Goal: Task Accomplishment & Management: Complete application form

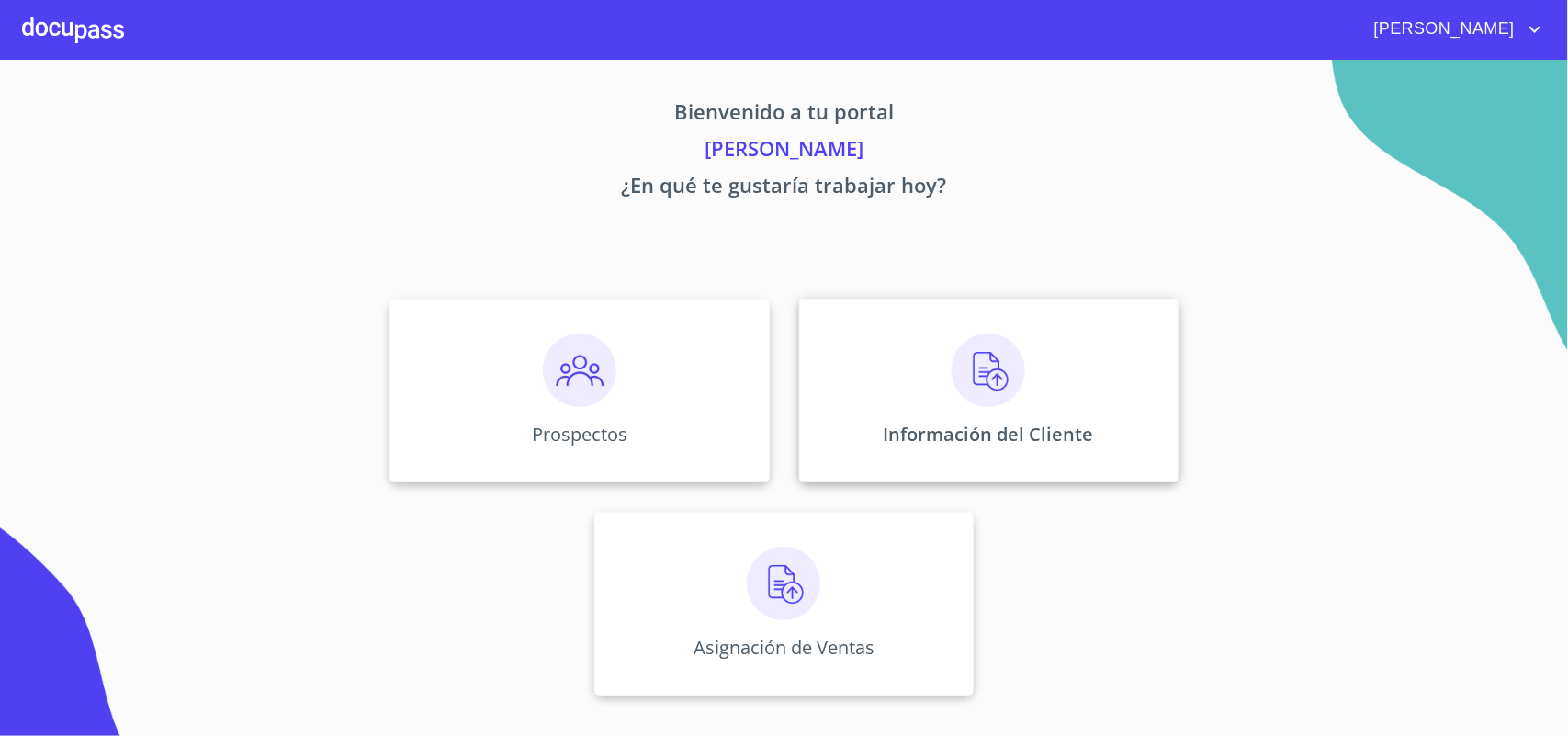
click at [943, 410] on div "Información del Cliente" at bounding box center [989, 390] width 380 height 184
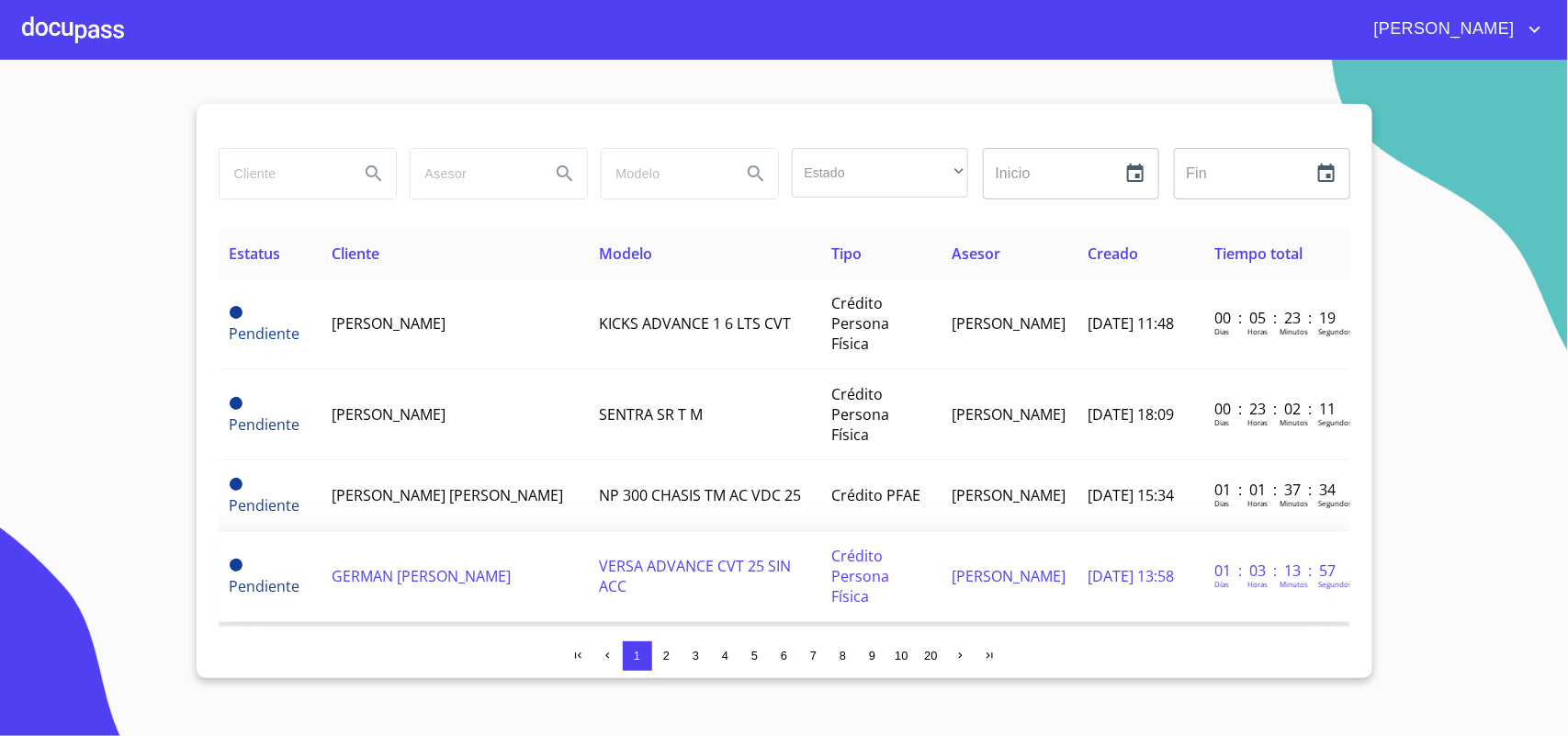
click at [459, 566] on span "GERMAN [PERSON_NAME]" at bounding box center [421, 576] width 180 height 20
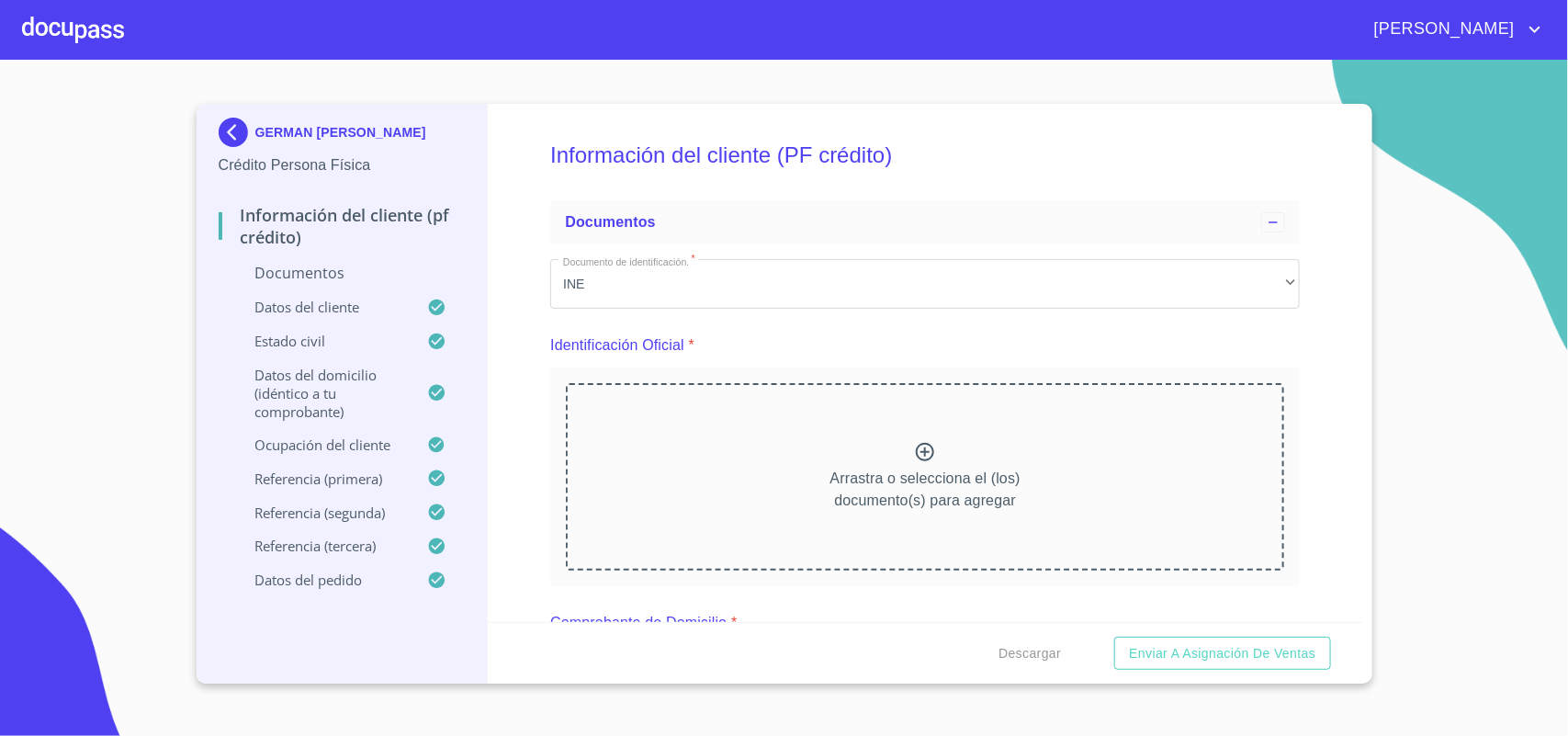
click at [785, 450] on div "Arrastra o selecciona el (los) documento(s) para agregar" at bounding box center [925, 476] width 718 height 187
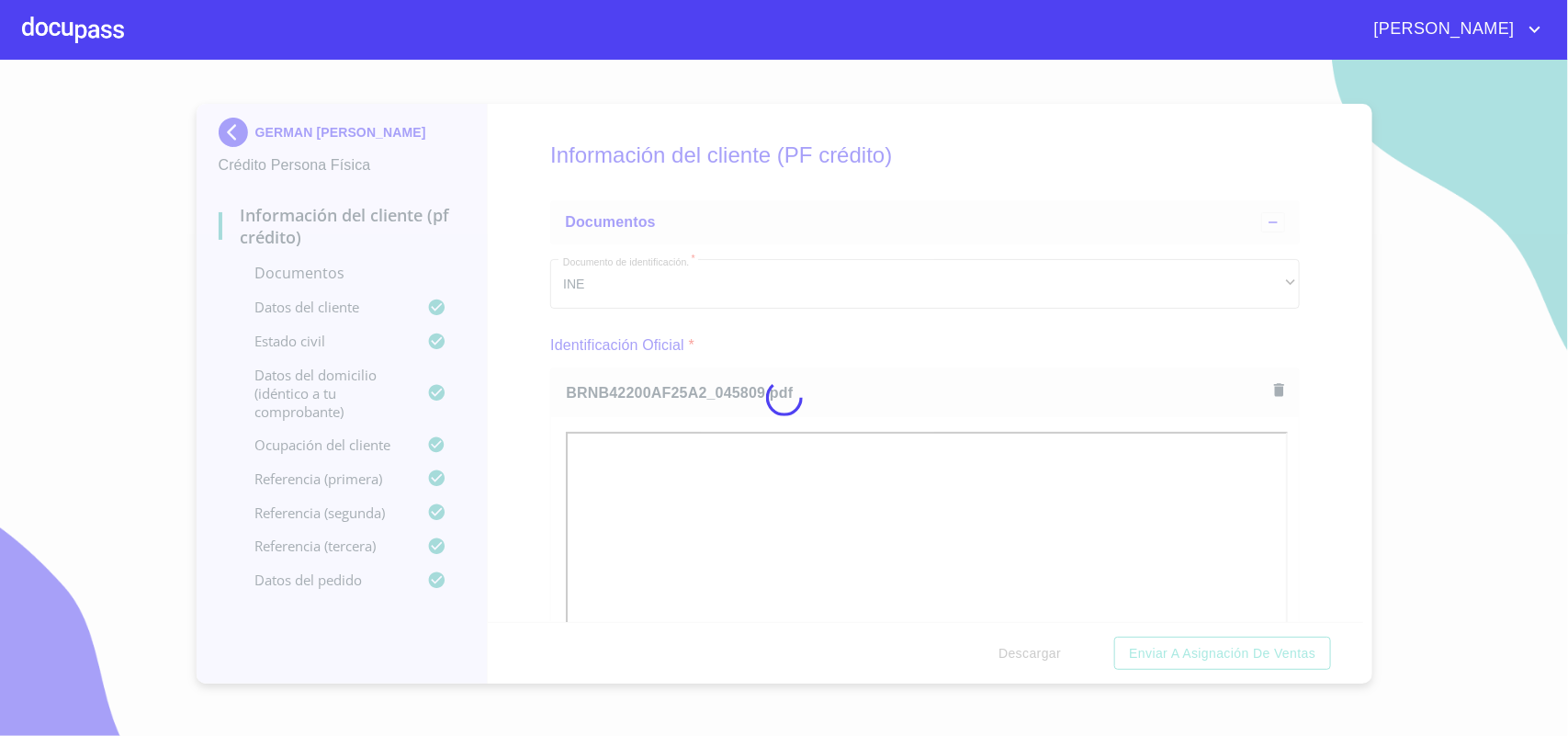
click at [533, 429] on div at bounding box center [784, 398] width 1568 height 676
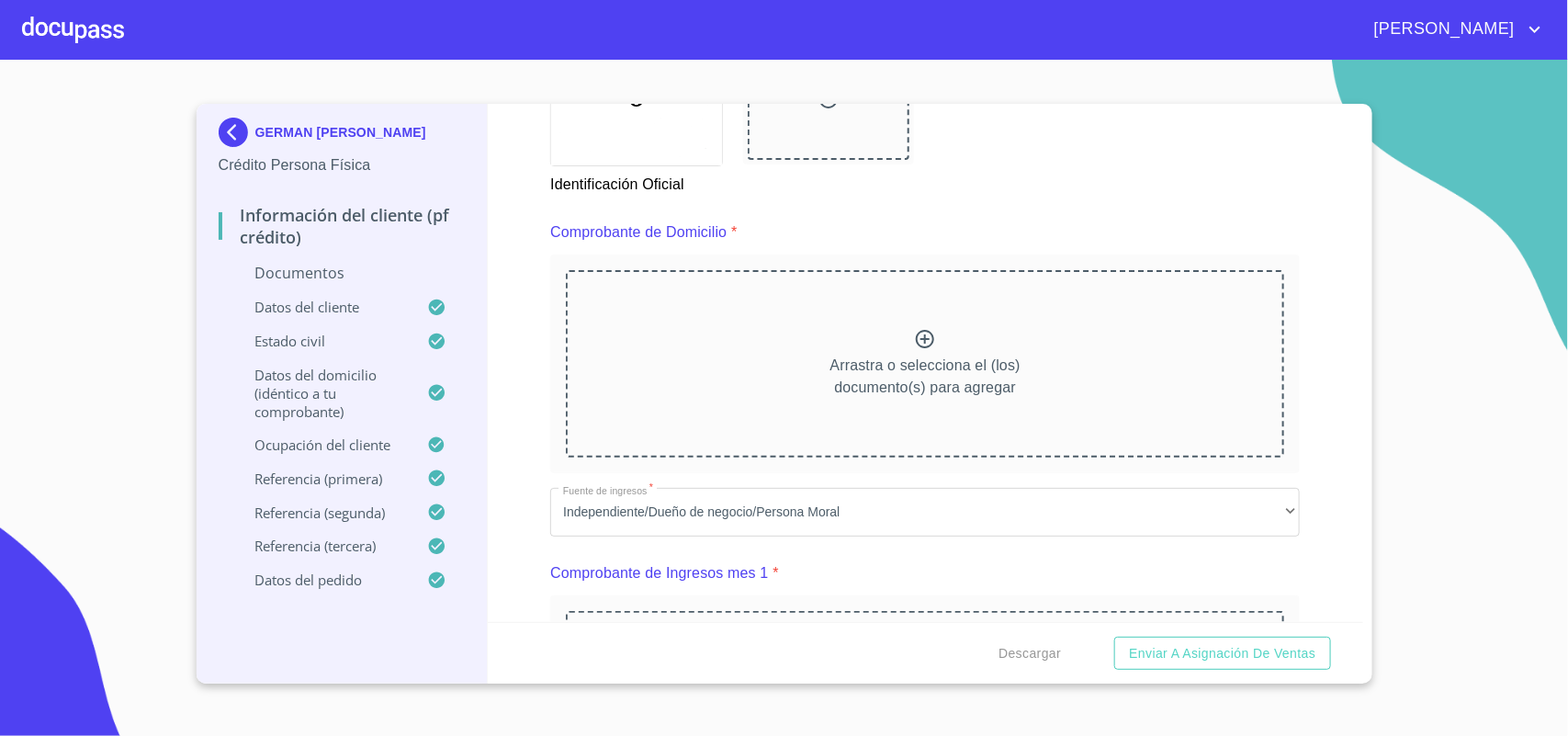
scroll to position [919, 0]
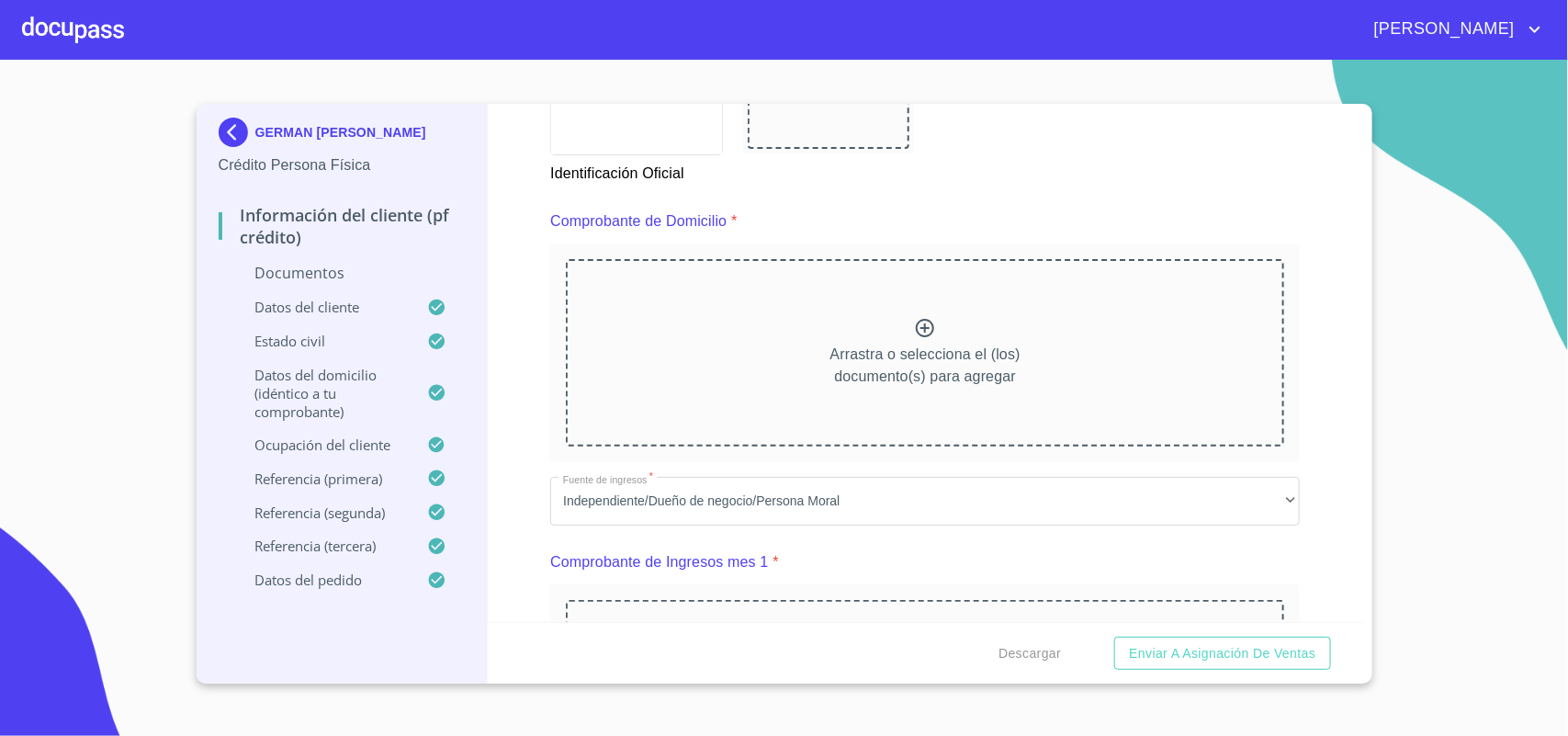
click at [851, 388] on div "Arrastra o selecciona el (los) documento(s) para agregar" at bounding box center [925, 352] width 718 height 187
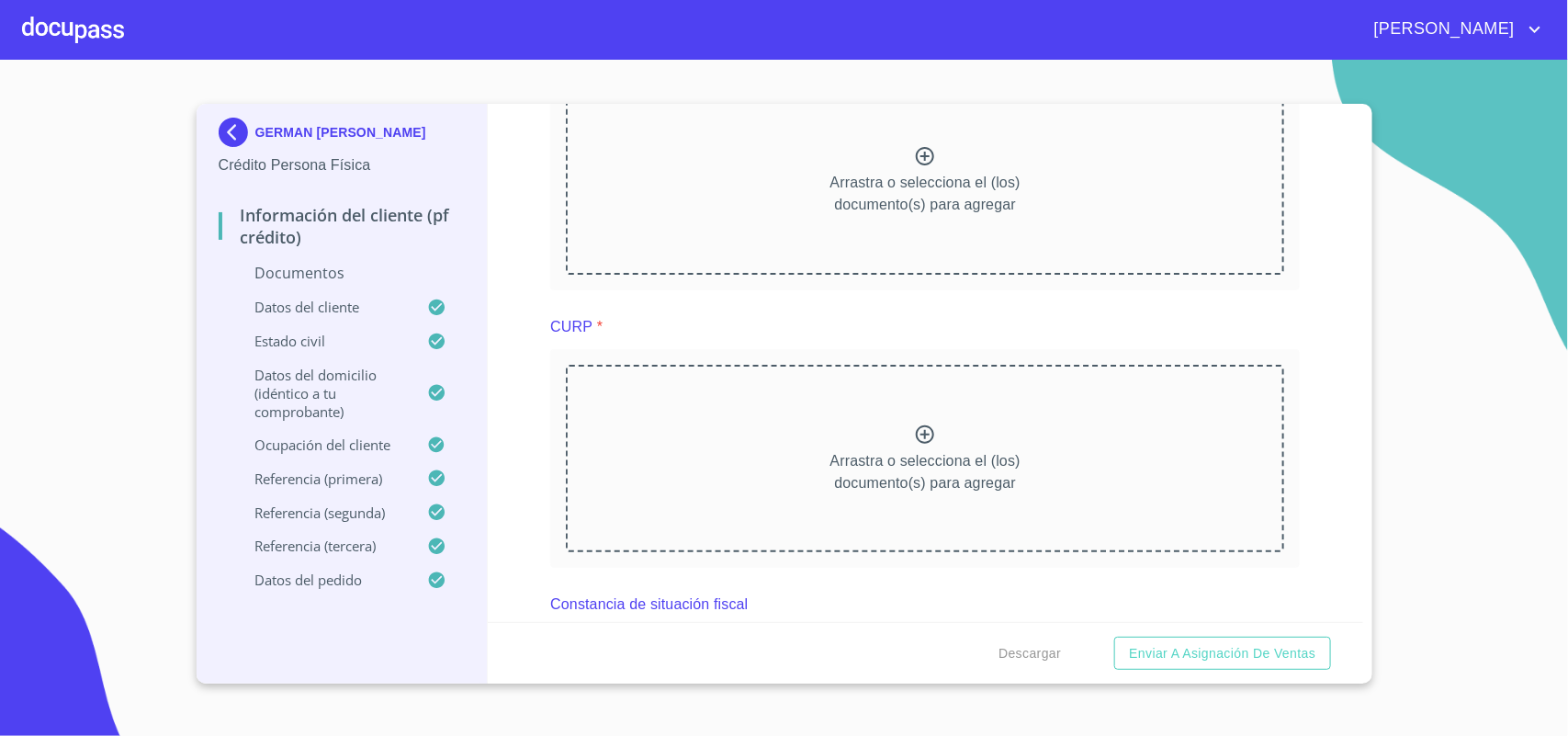
scroll to position [3331, 0]
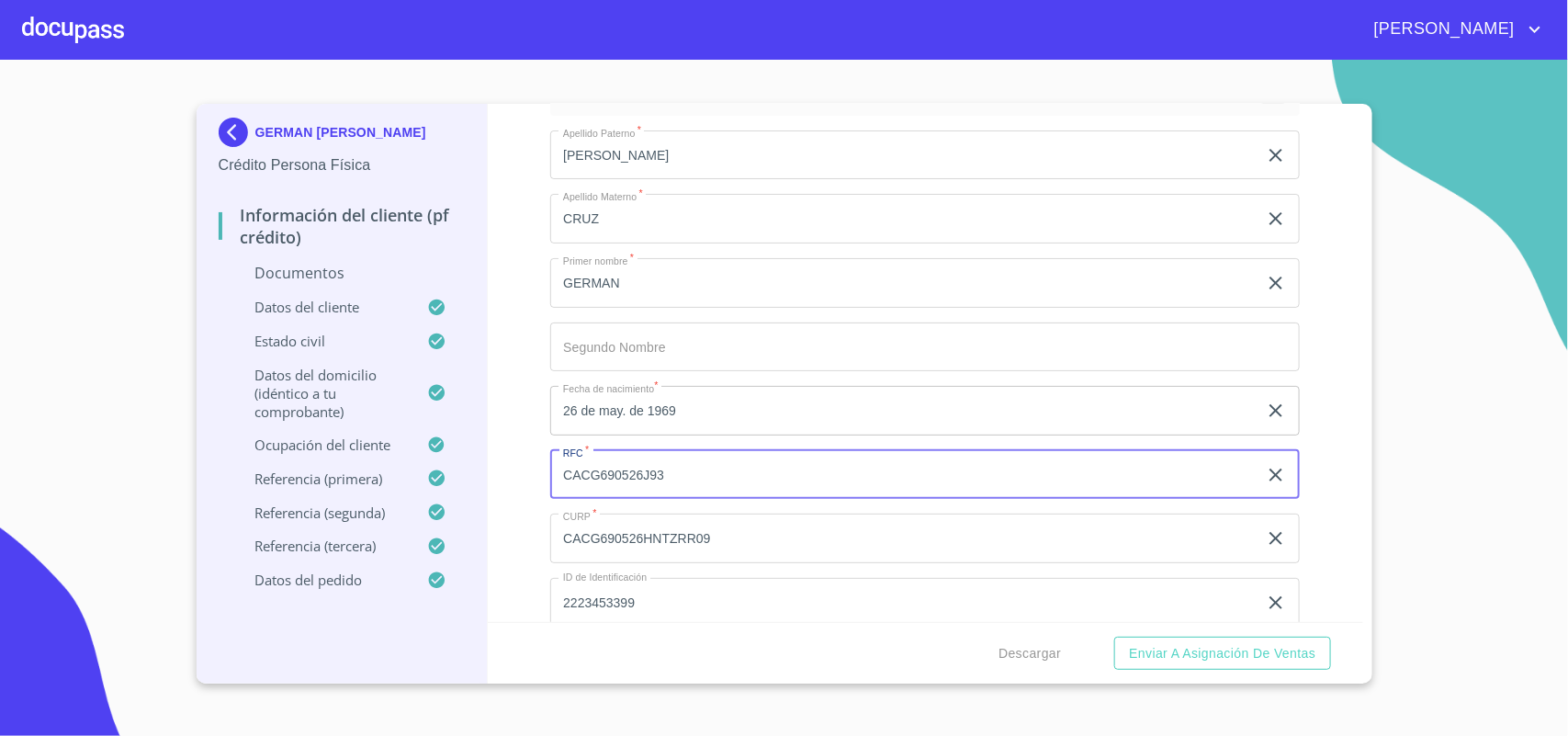
drag, startPoint x: 723, startPoint y: 488, endPoint x: 512, endPoint y: 465, distance: 212.2
click at [512, 465] on div "Información del cliente (PF crédito) Documentos Documento de identificación.   …" at bounding box center [925, 363] width 876 height 518
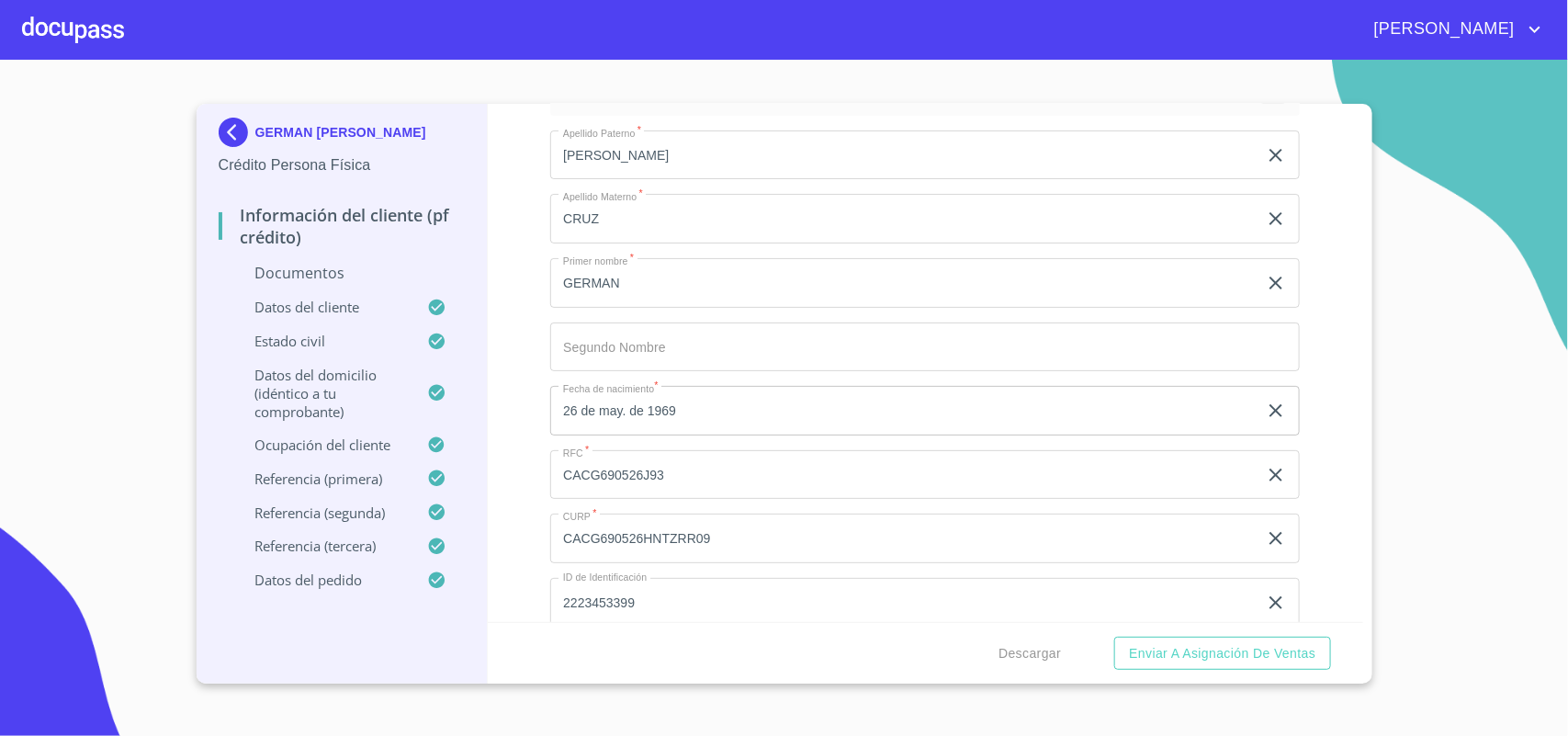
click at [1496, 328] on section "GERMAN [PERSON_NAME] Crédito Persona Física Información del cliente (PF crédito…" at bounding box center [784, 398] width 1568 height 676
click at [1377, 416] on section "GERMAN [PERSON_NAME] Crédito Persona Física Información del cliente (PF crédito…" at bounding box center [784, 398] width 1568 height 676
click at [1296, 437] on div "Información del cliente (PF crédito) Documentos Documento de identificación.   …" at bounding box center [925, 363] width 876 height 518
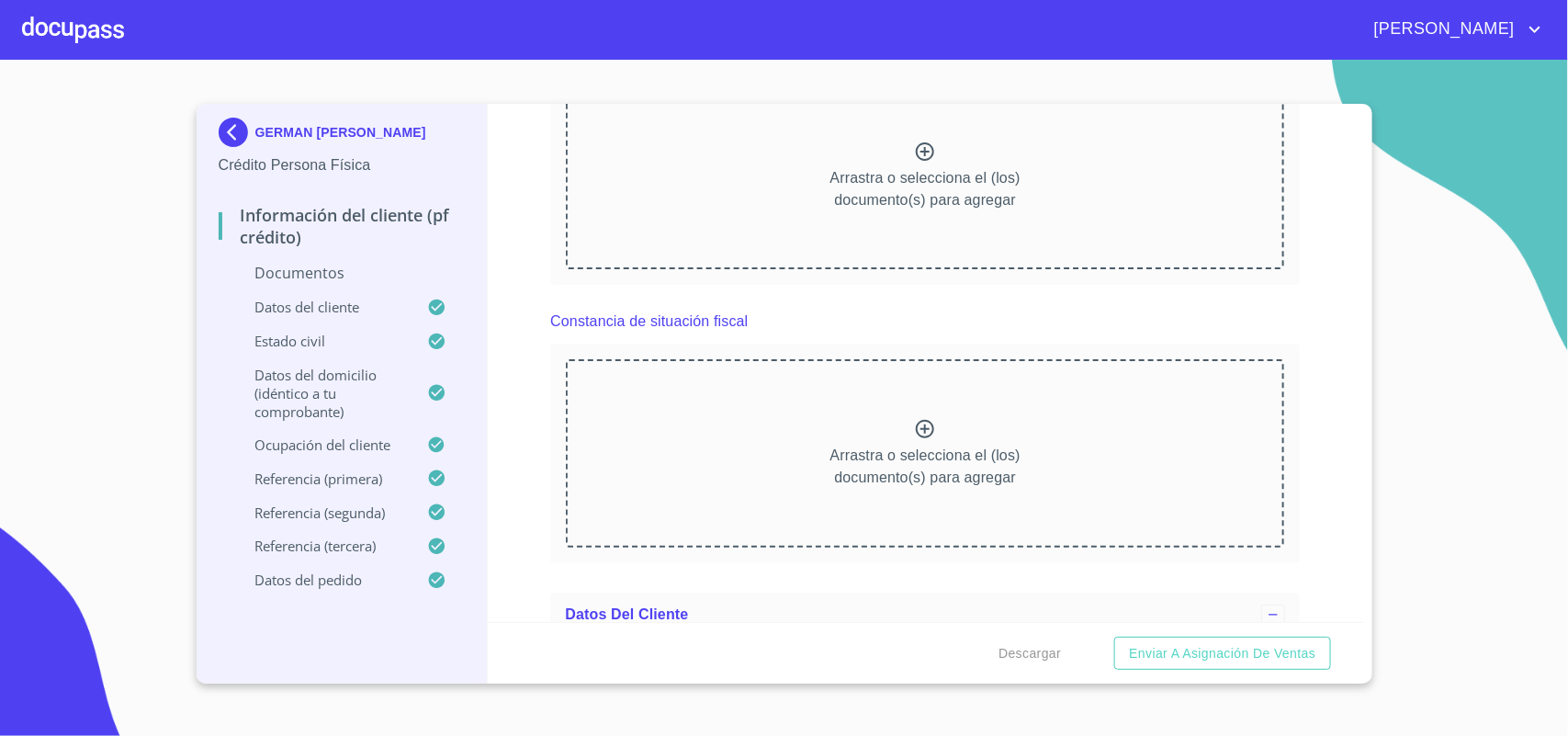
scroll to position [2641, 0]
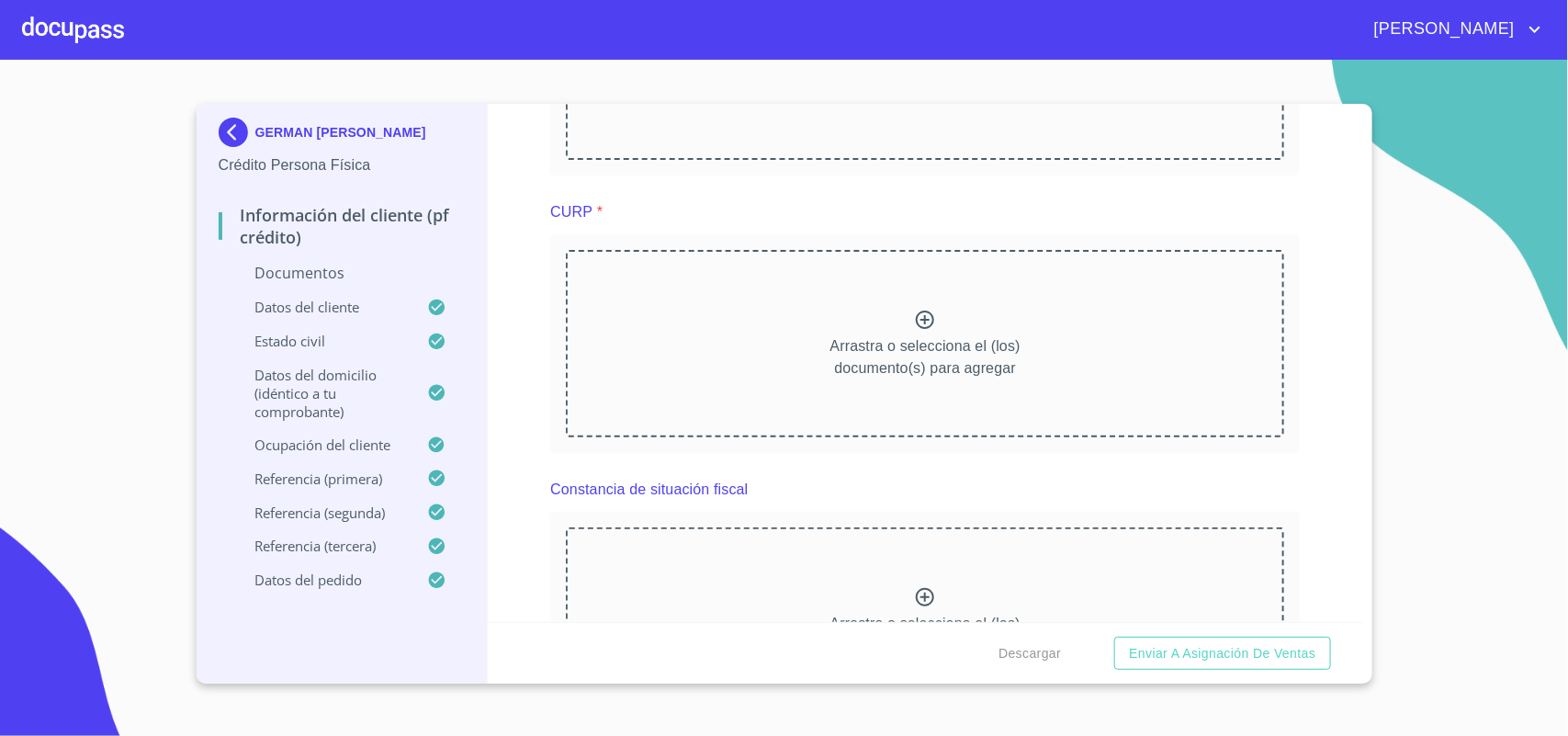
click at [930, 545] on div "Arrastra o selecciona el (los) documento(s) para agregar" at bounding box center [925, 621] width 718 height 187
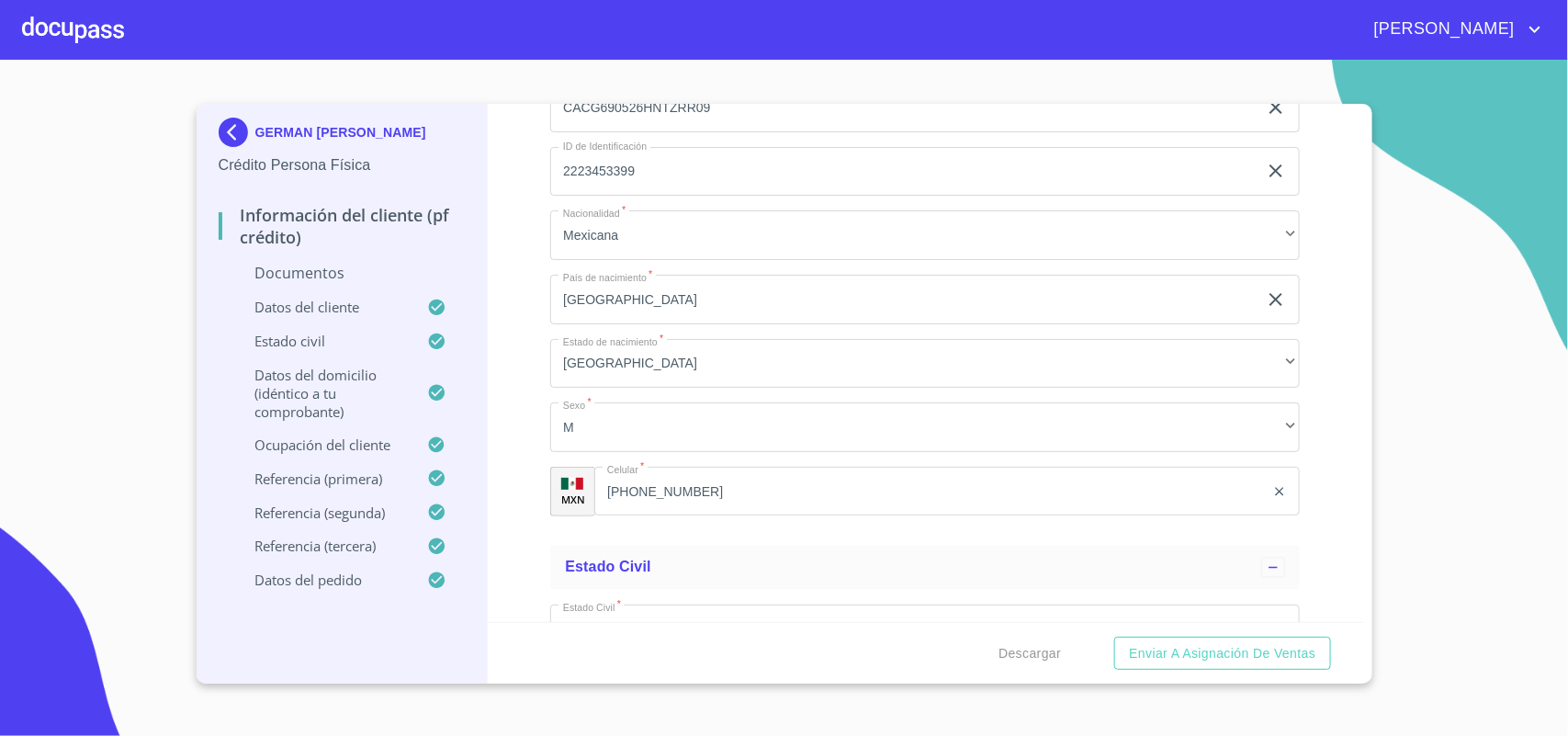
scroll to position [4249, 0]
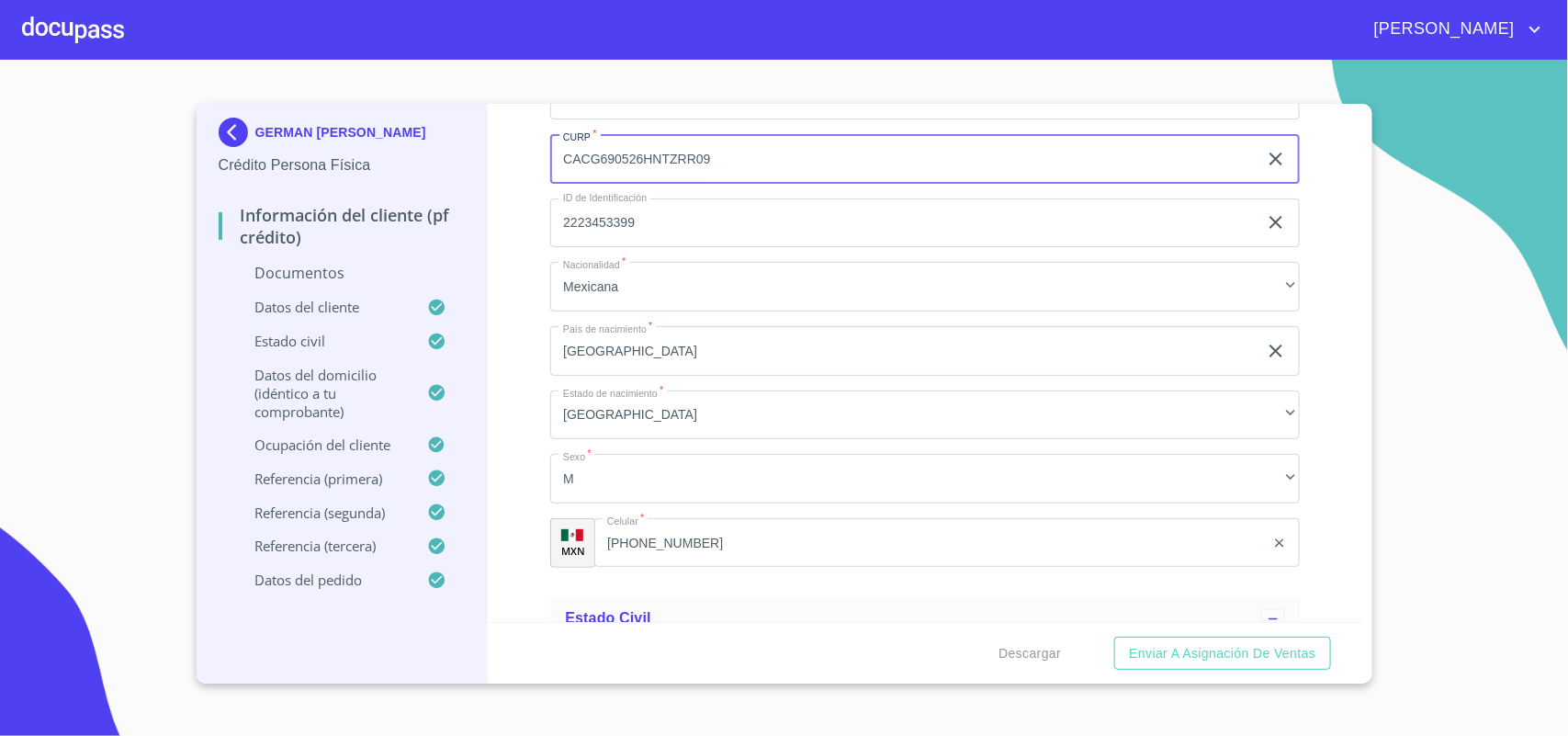
drag, startPoint x: 733, startPoint y: 157, endPoint x: 551, endPoint y: 190, distance: 185.0
click at [551, 190] on div "Apellido [PERSON_NAME]   * [PERSON_NAME] ​ Apellido Materno   * [PERSON_NAME] ​…" at bounding box center [925, 159] width 750 height 847
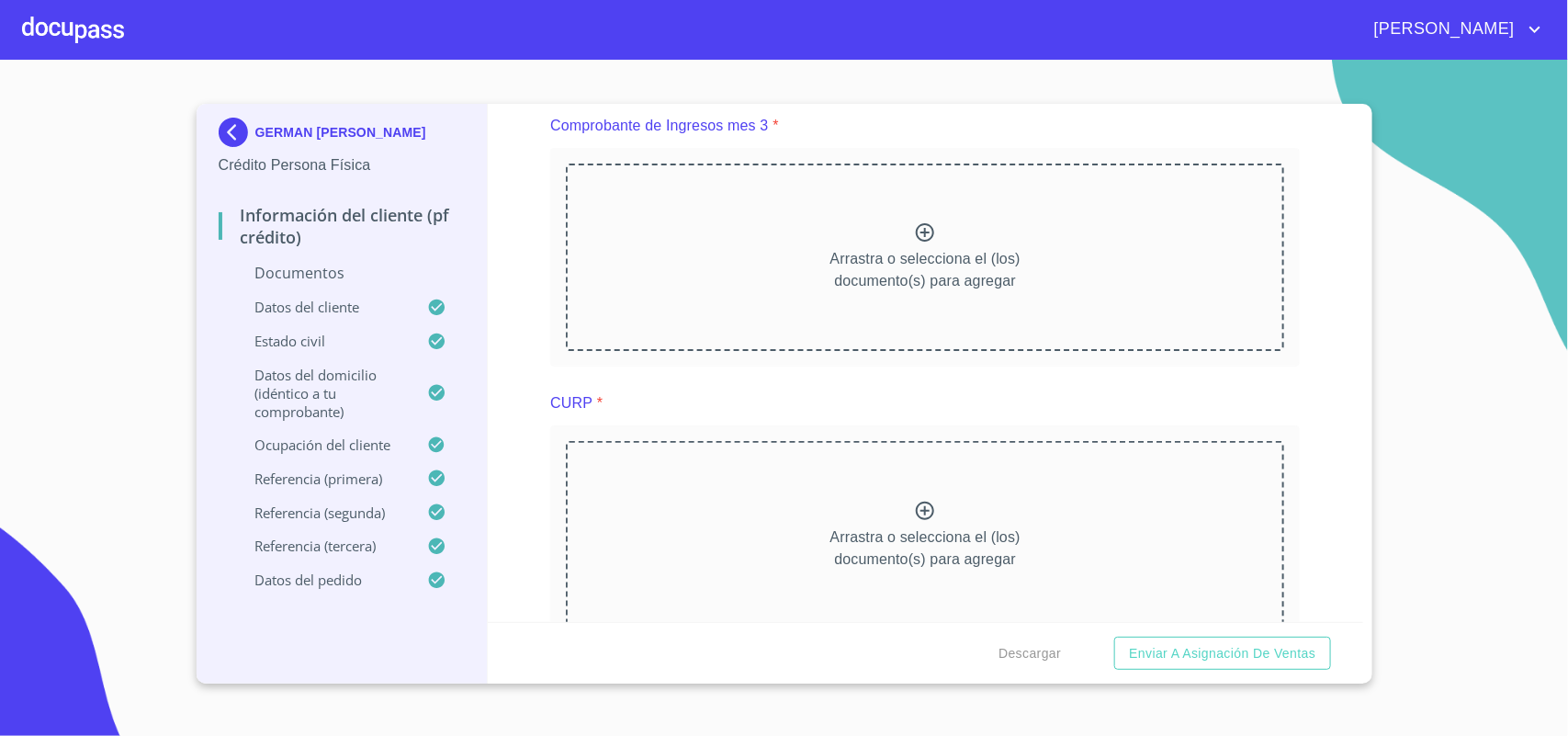
scroll to position [2412, 0]
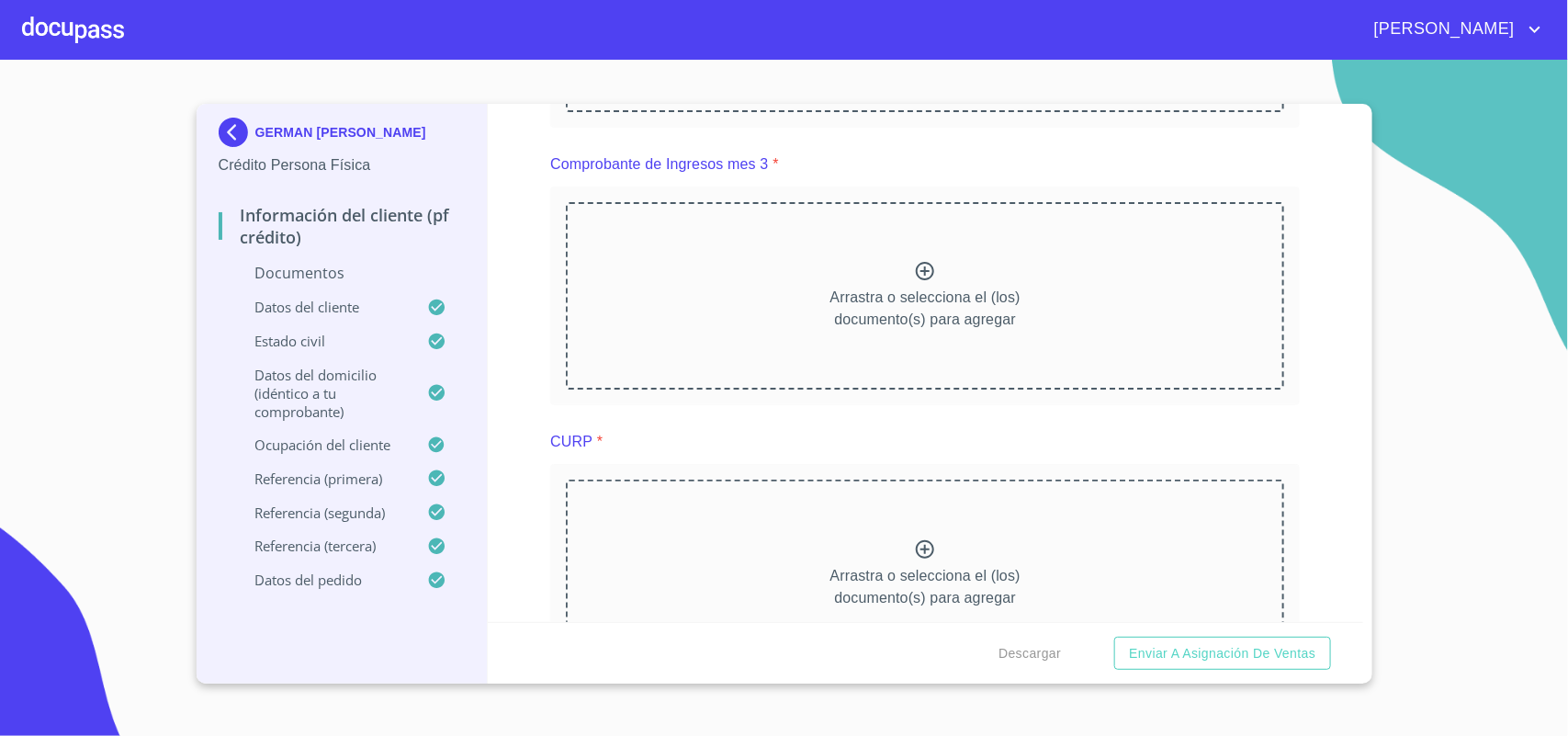
click at [1013, 571] on div "Arrastra o selecciona el (los) documento(s) para agregar" at bounding box center [925, 573] width 718 height 187
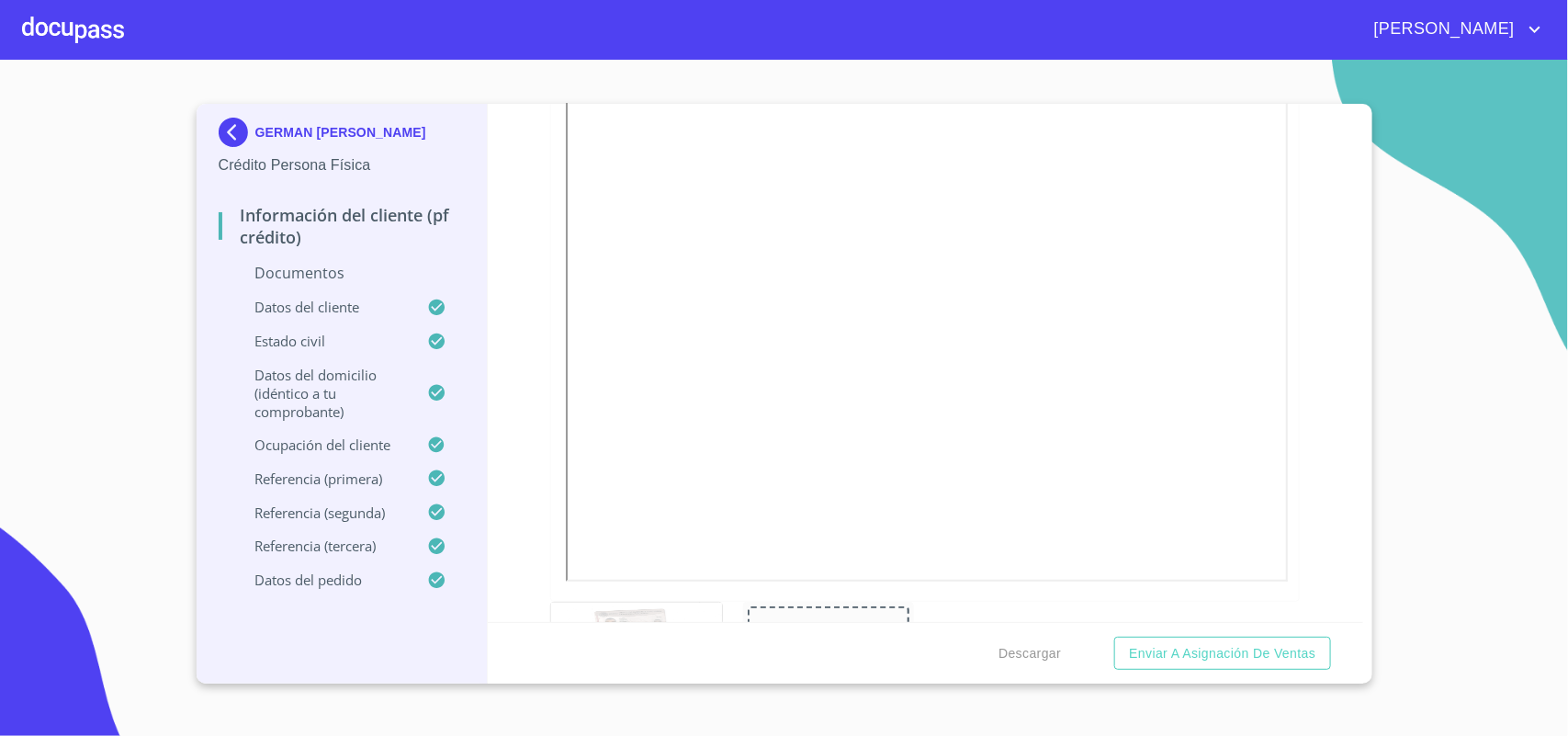
scroll to position [0, 0]
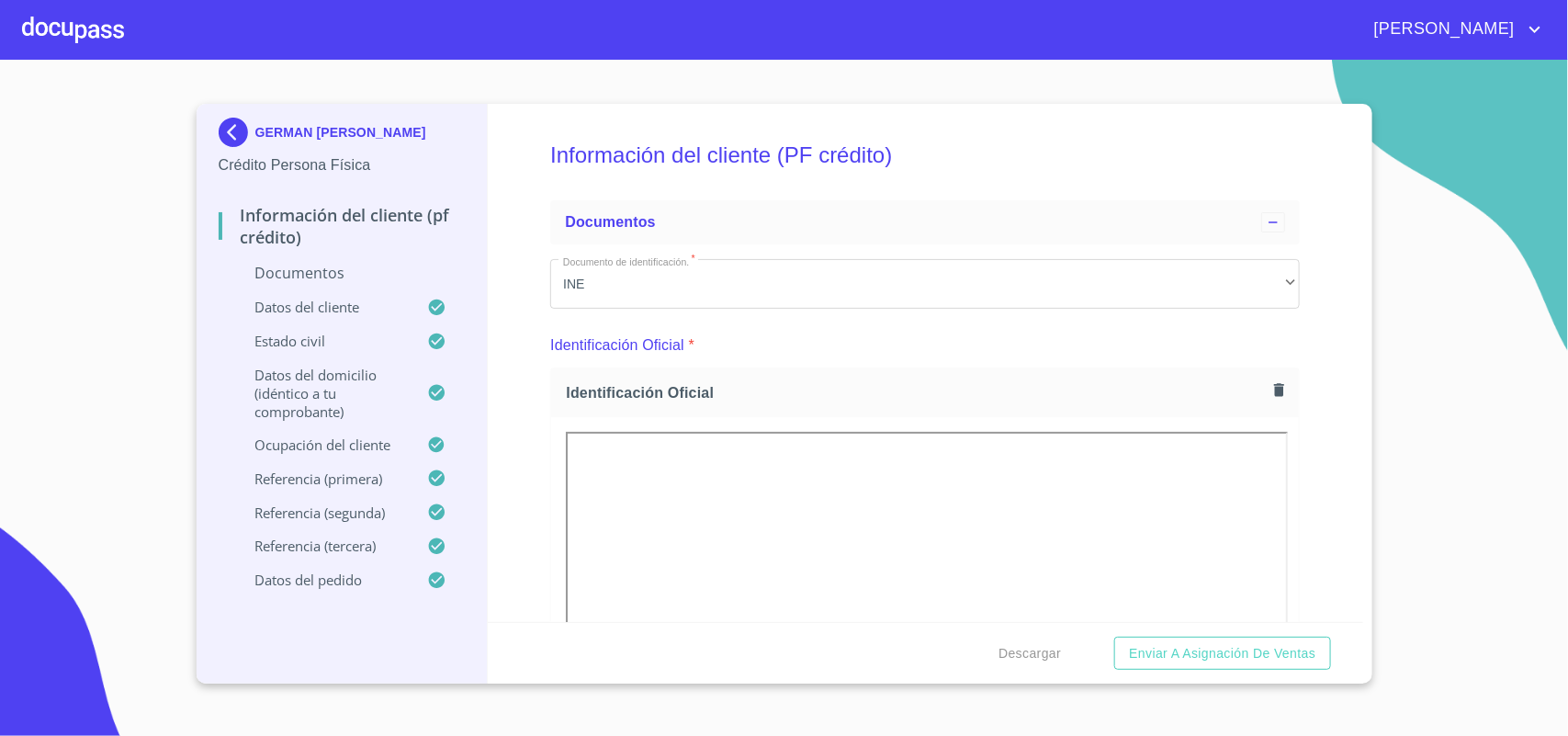
click at [80, 29] on div at bounding box center [72, 29] width 102 height 59
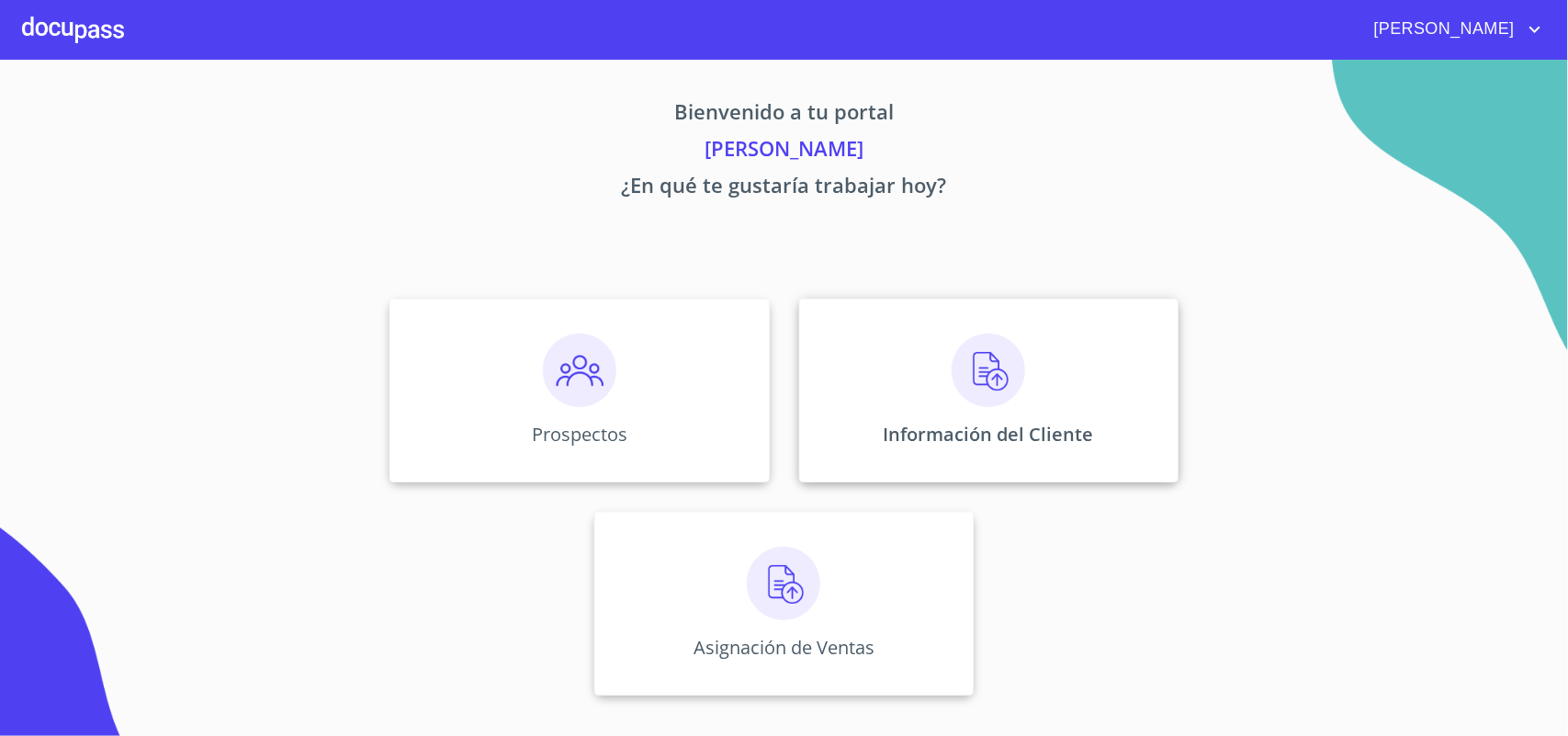
click at [995, 417] on div "Información del Cliente" at bounding box center [989, 390] width 380 height 184
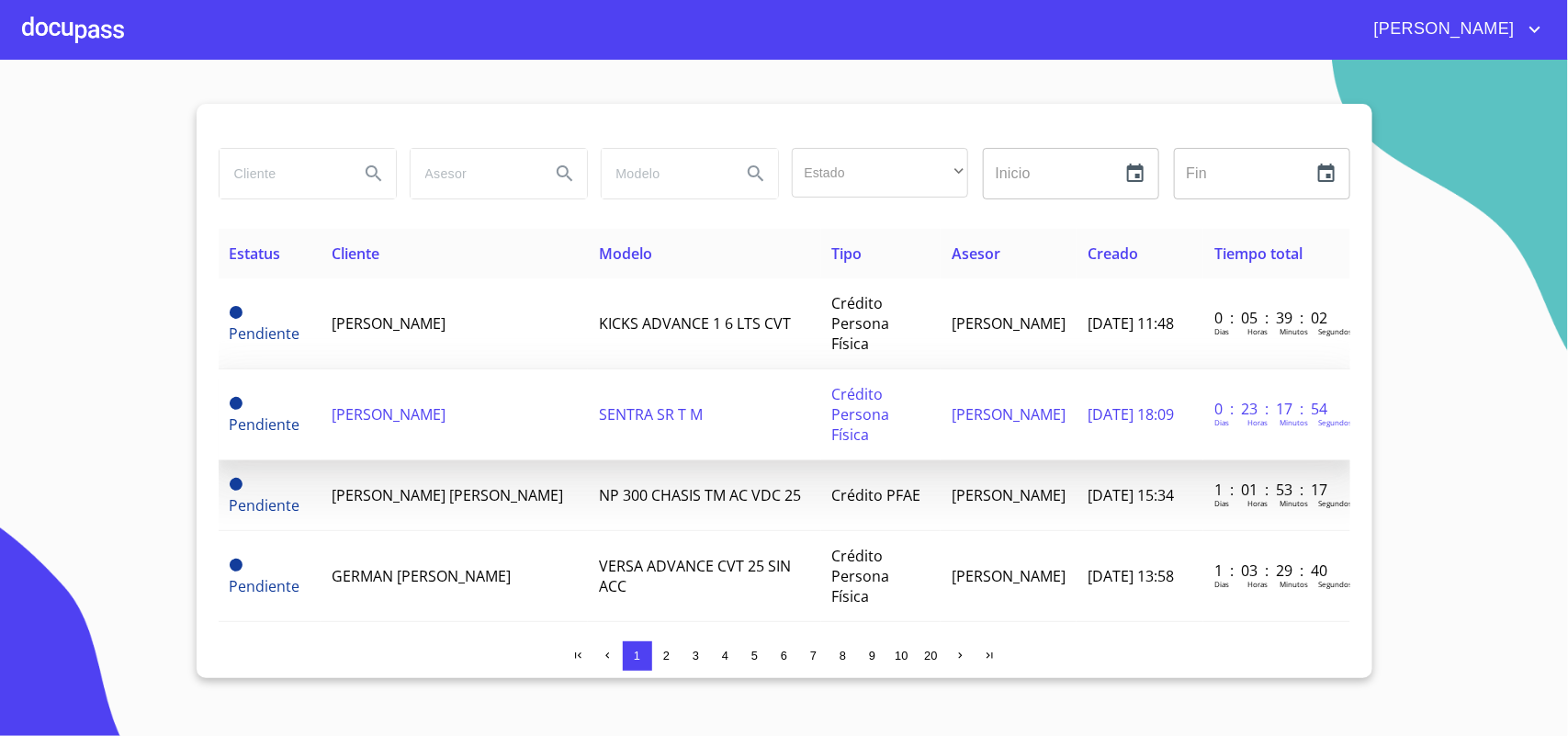
click at [442, 419] on td "[PERSON_NAME]" at bounding box center [454, 415] width 268 height 91
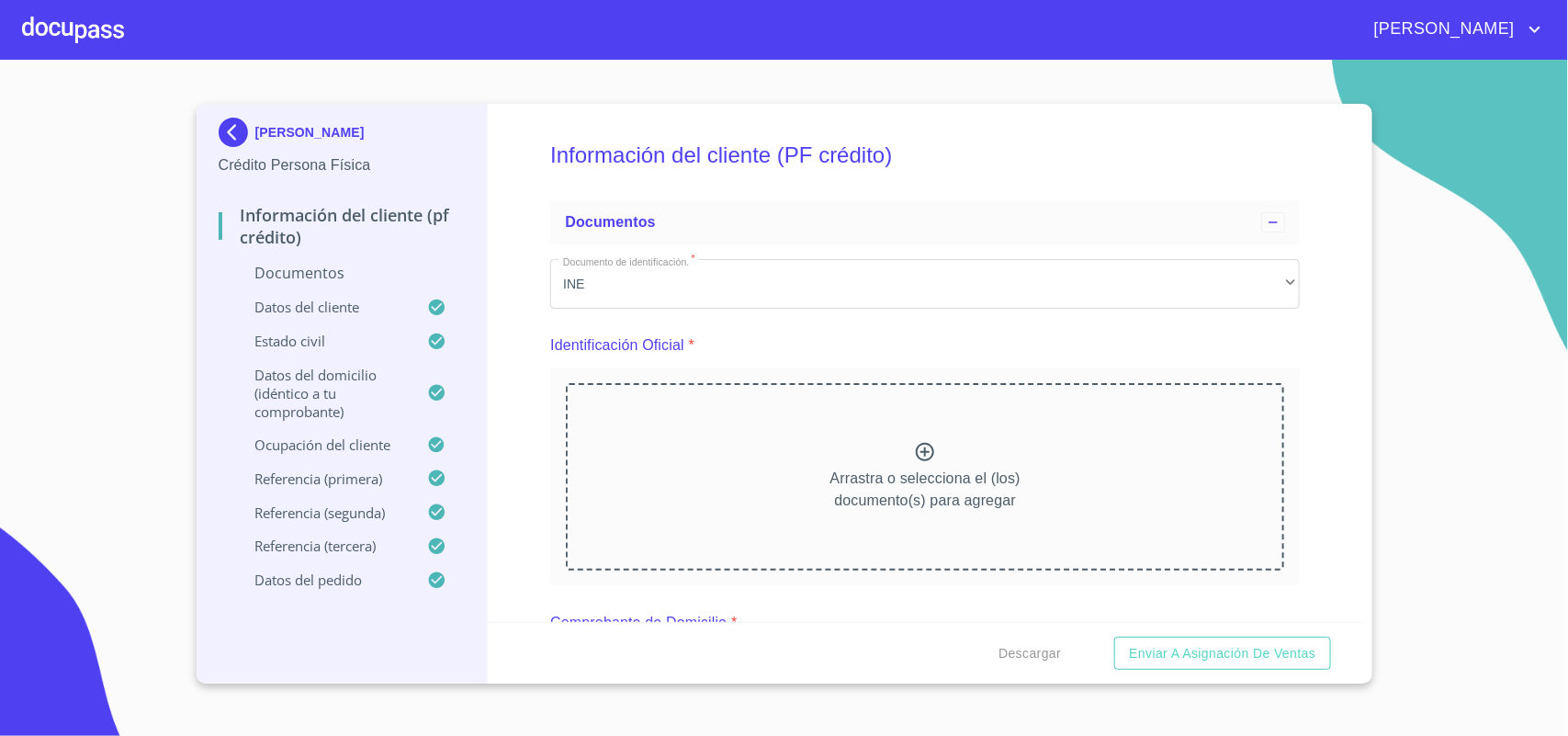
click at [876, 518] on div "Arrastra o selecciona el (los) documento(s) para agregar" at bounding box center [925, 476] width 718 height 187
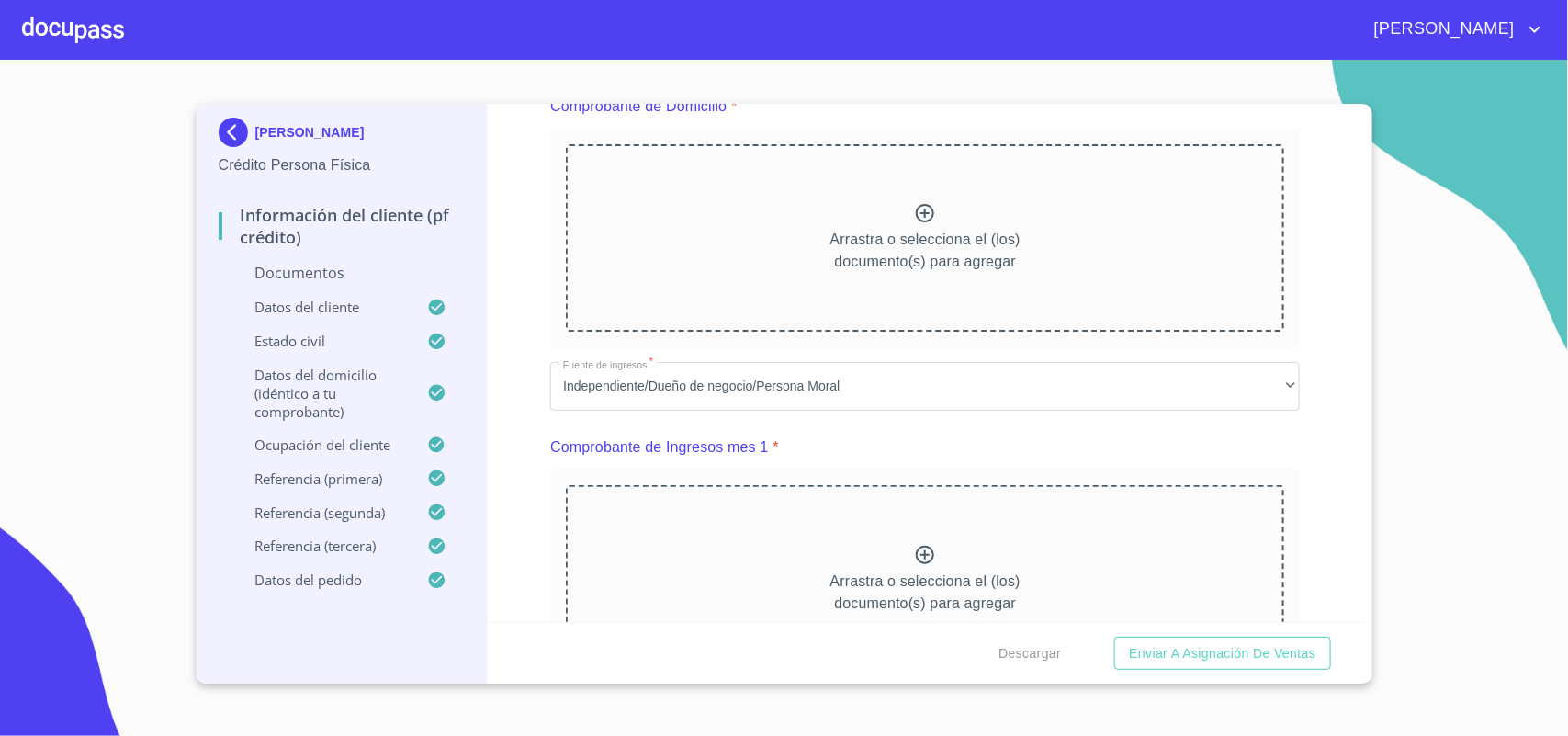
scroll to position [919, 0]
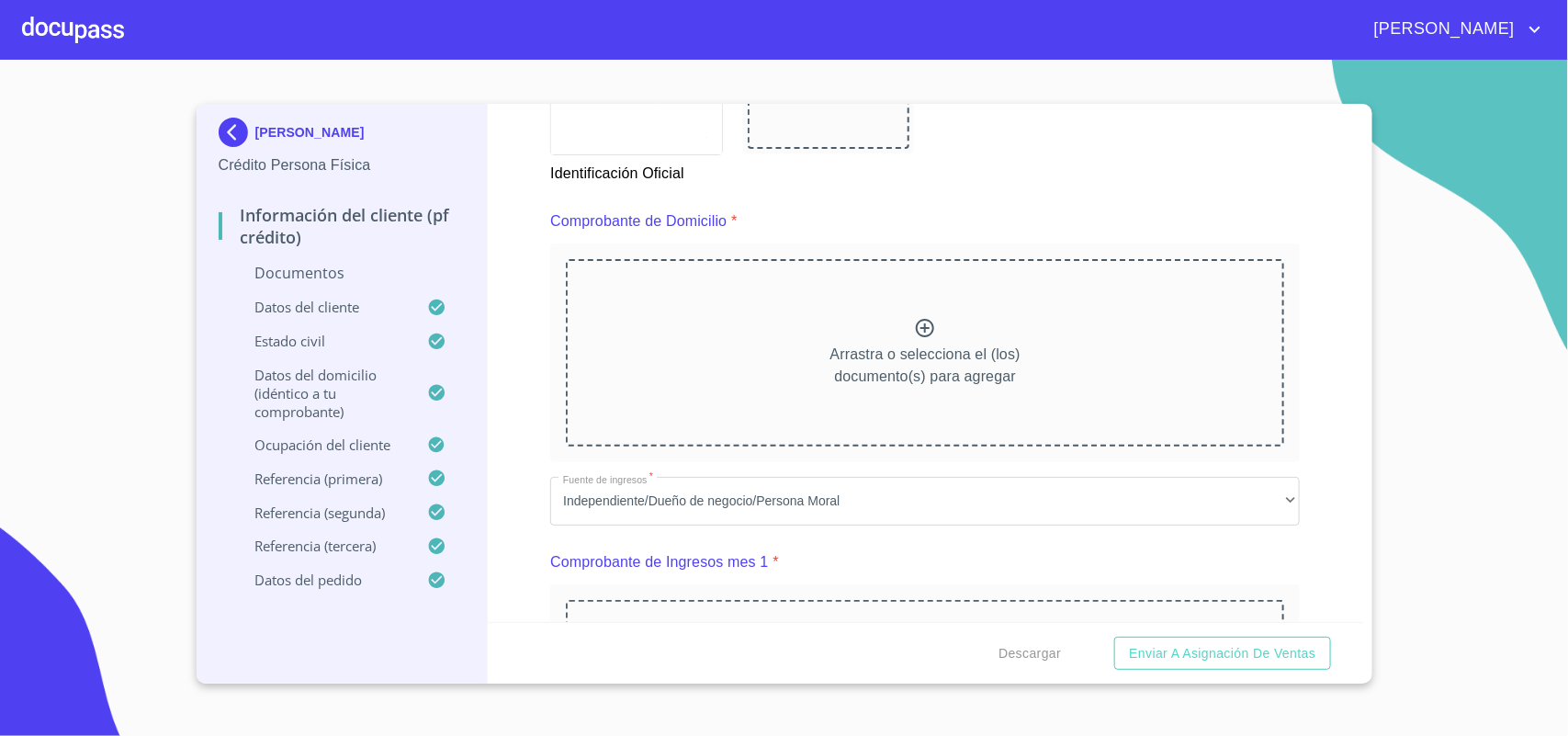
click at [788, 344] on div "Arrastra o selecciona el (los) documento(s) para agregar" at bounding box center [925, 352] width 718 height 187
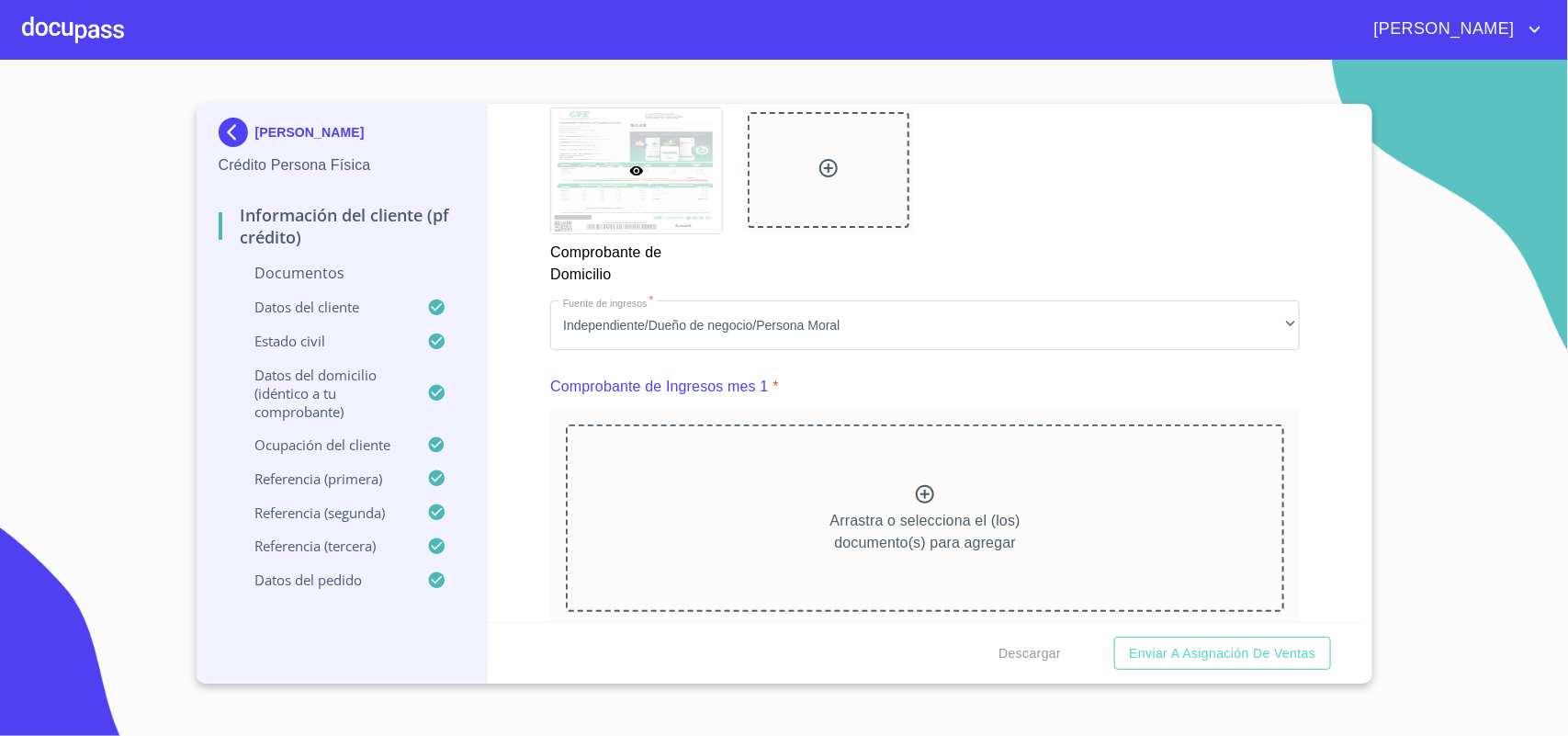
scroll to position [1723, 0]
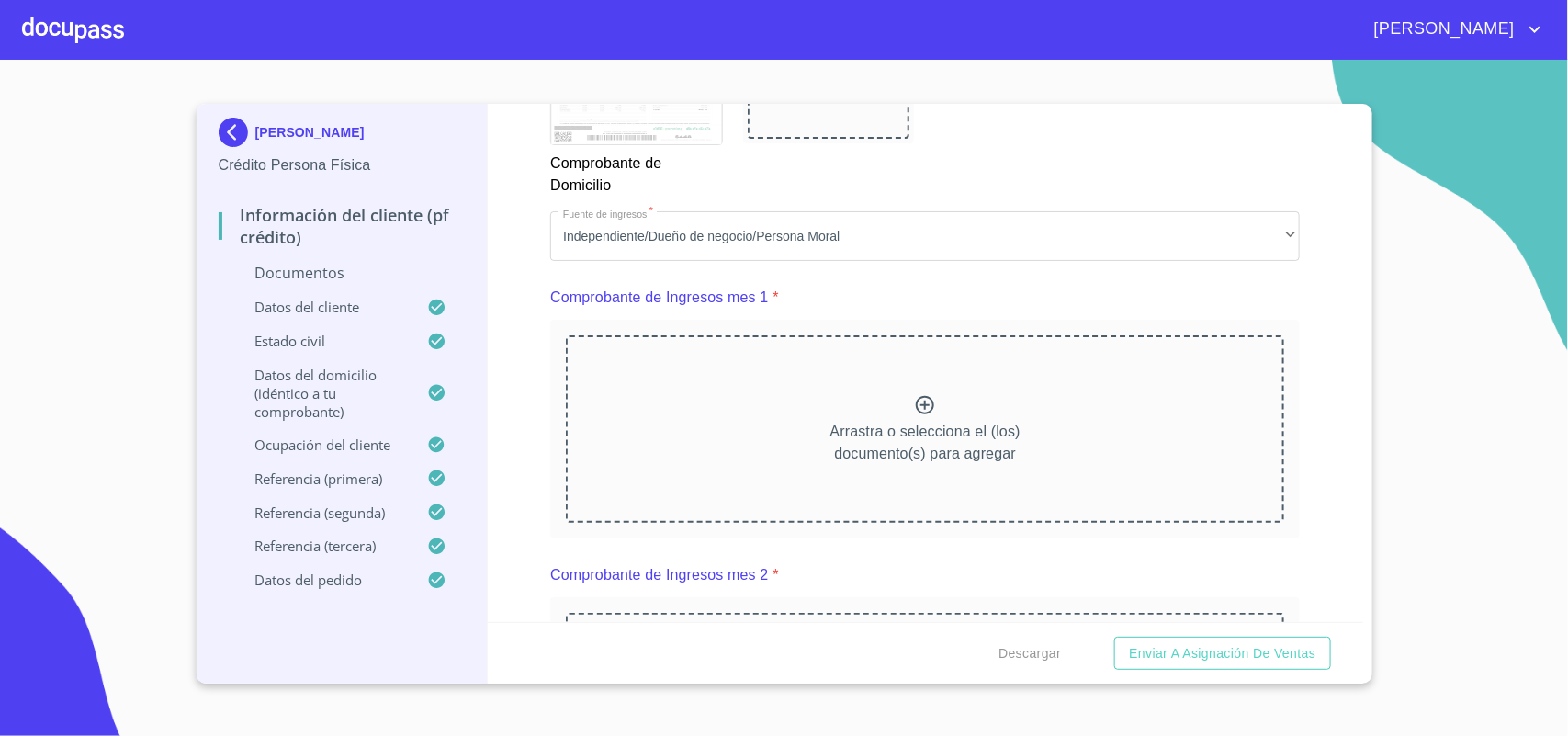
click at [836, 442] on p "Arrastra o selecciona el (los) documento(s) para agregar" at bounding box center [925, 442] width 190 height 44
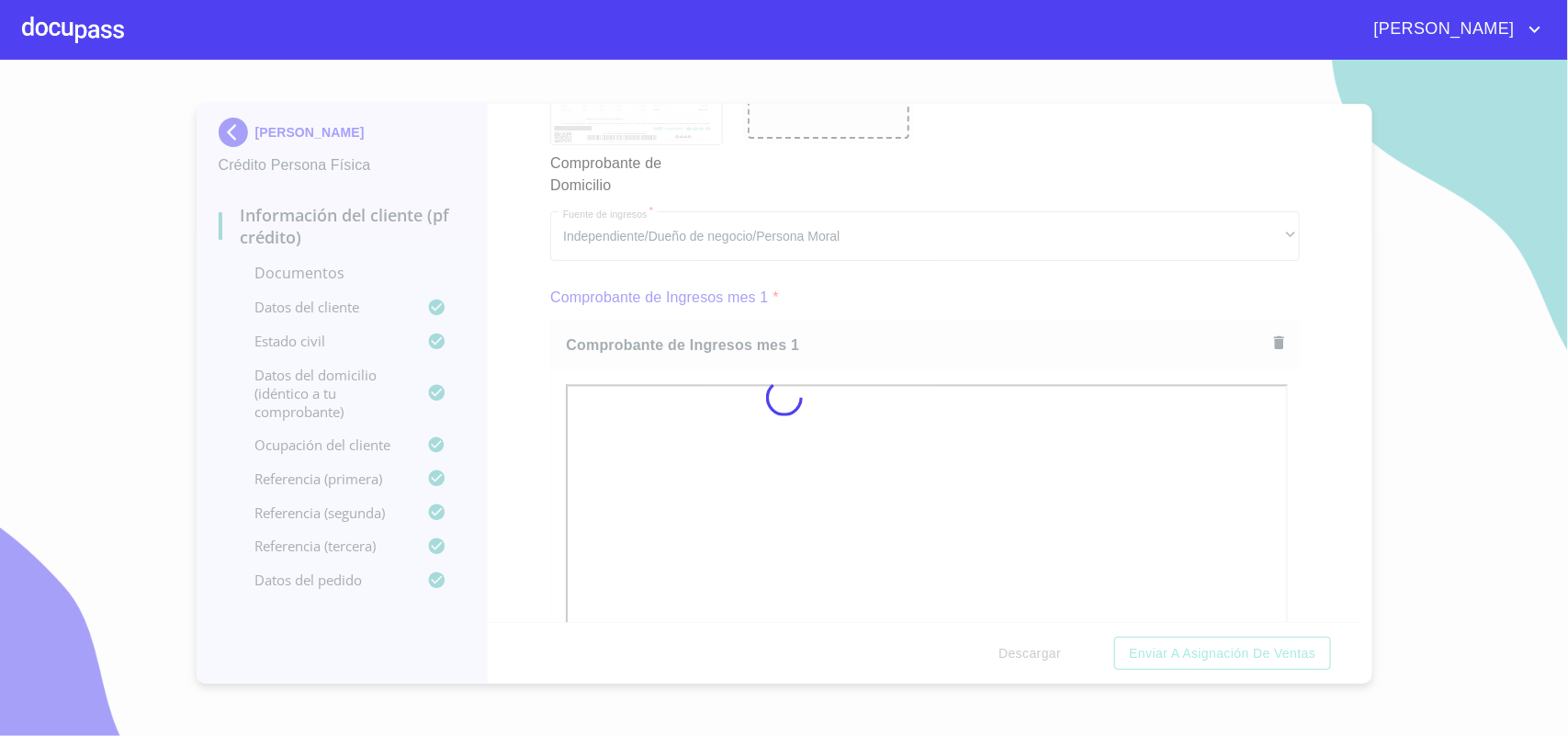
click at [529, 436] on div at bounding box center [784, 398] width 1568 height 676
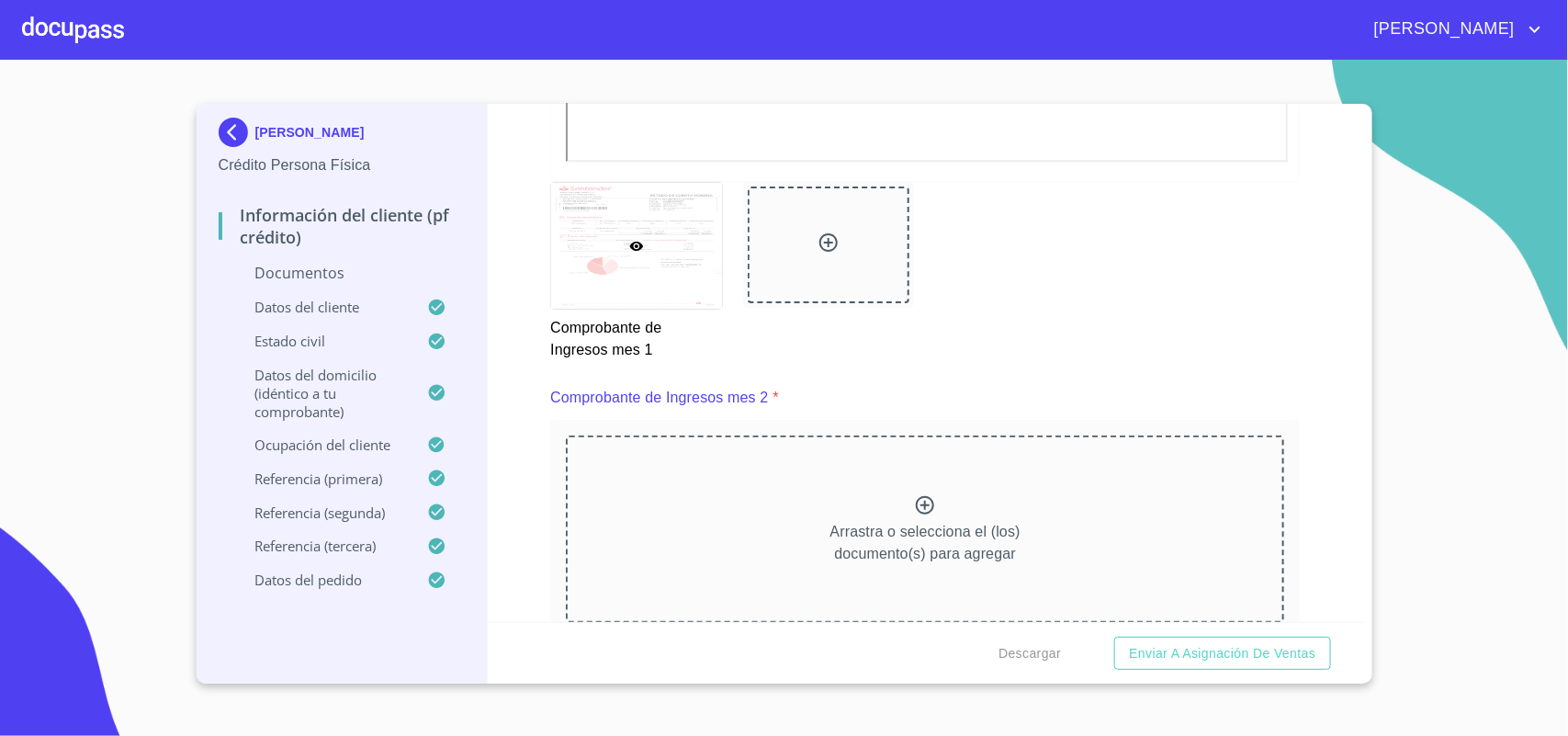
scroll to position [2526, 0]
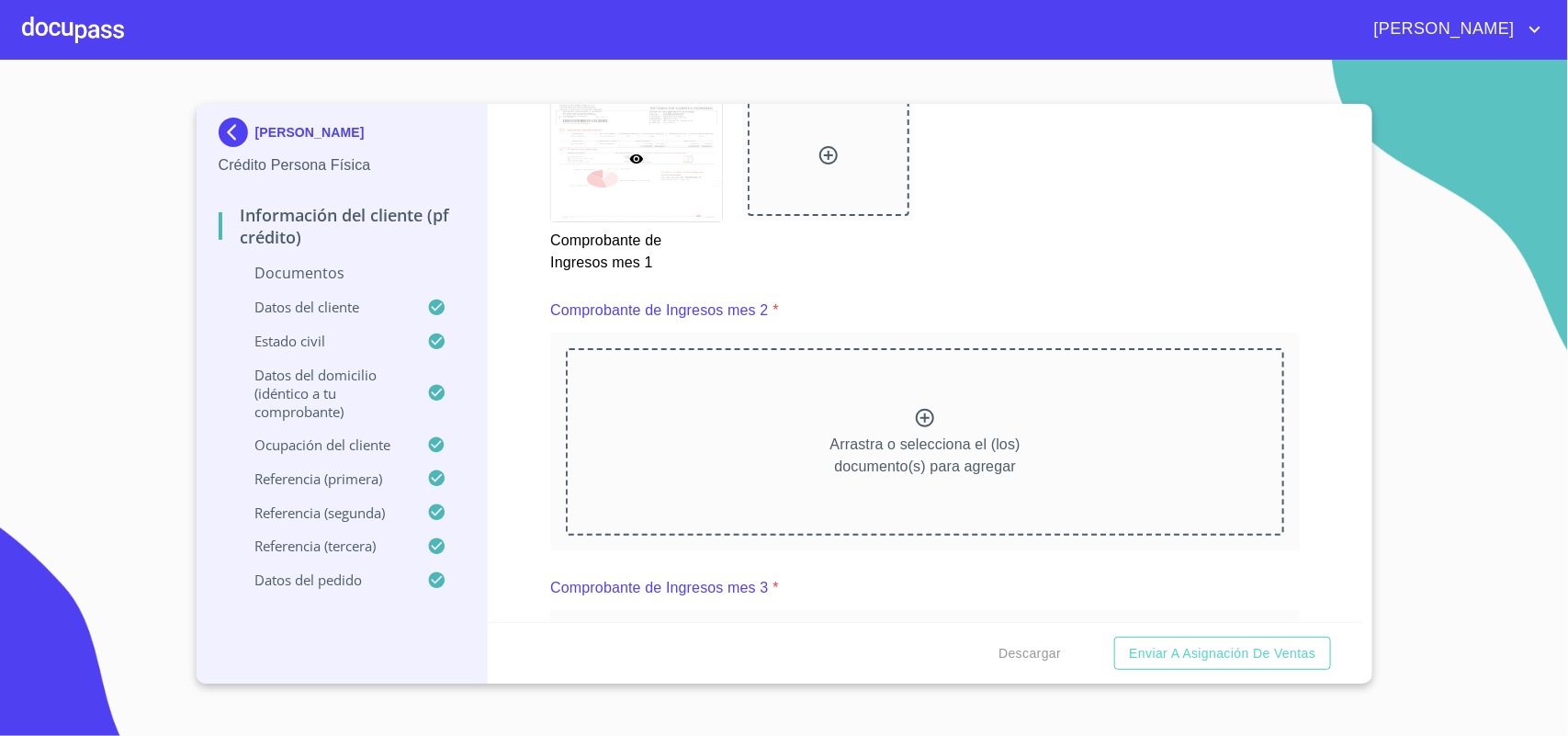
click at [700, 429] on div "Arrastra o selecciona el (los) documento(s) para agregar" at bounding box center [925, 441] width 718 height 187
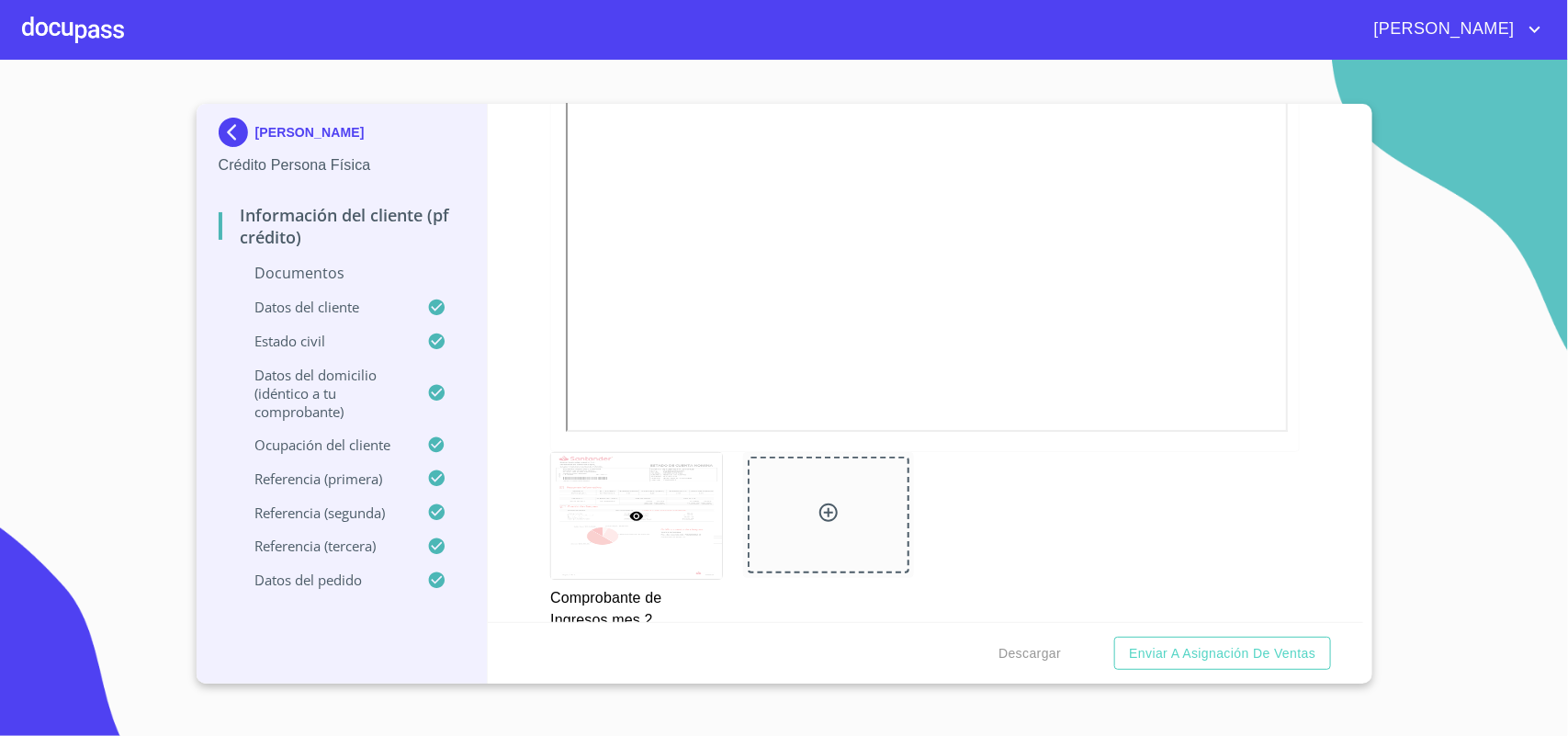
scroll to position [3560, 0]
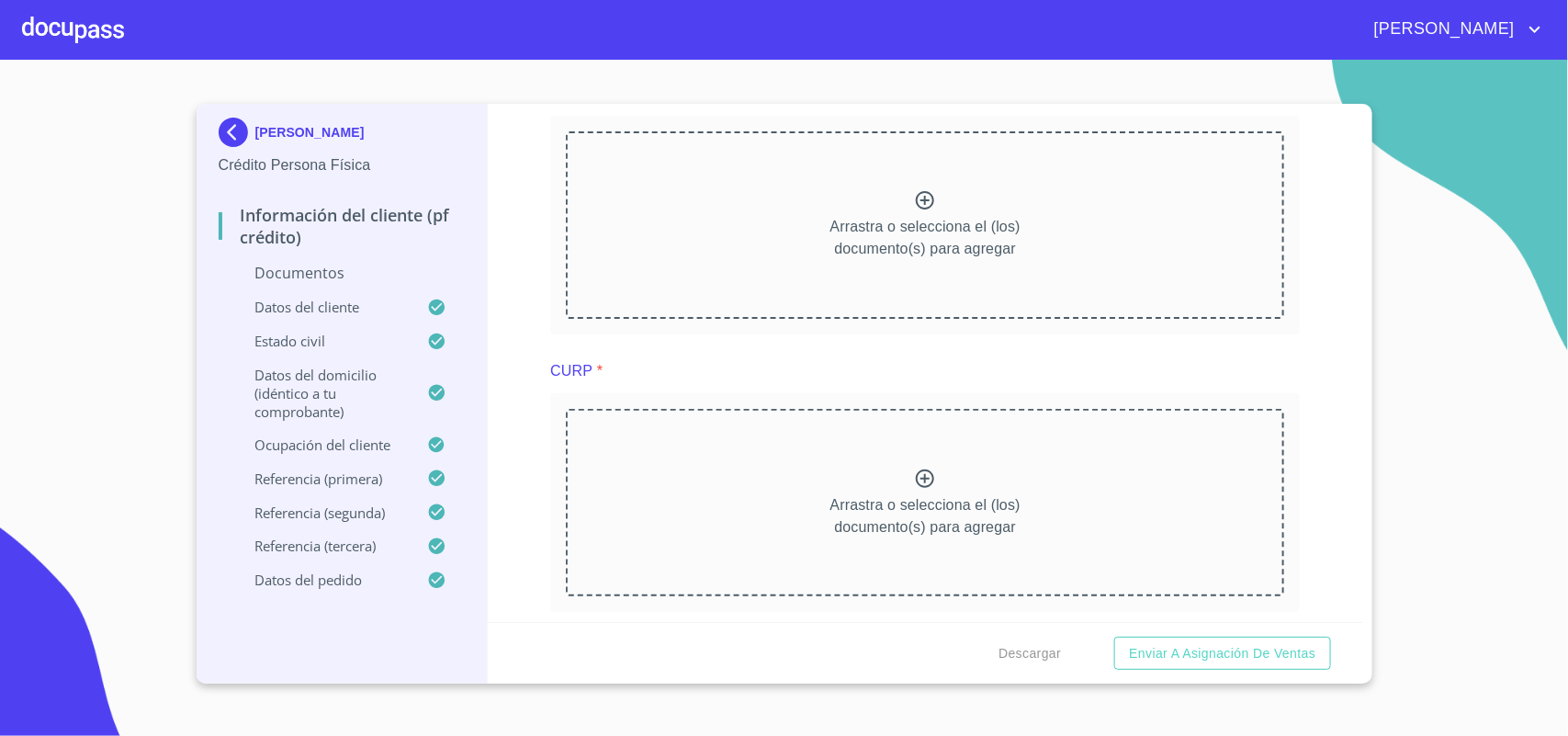
click at [760, 281] on div "Arrastra o selecciona el (los) documento(s) para agregar" at bounding box center [925, 224] width 718 height 187
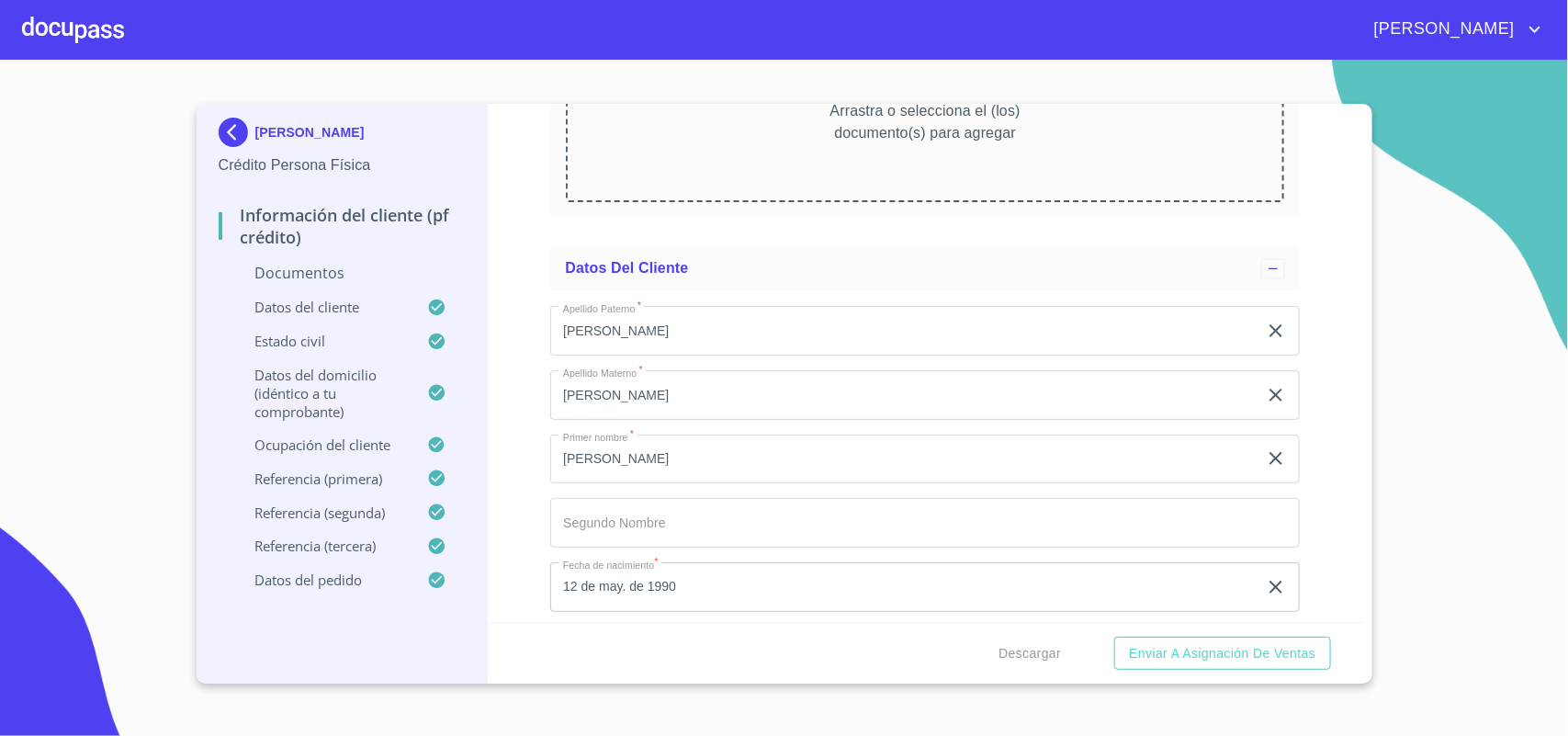
scroll to position [4939, 0]
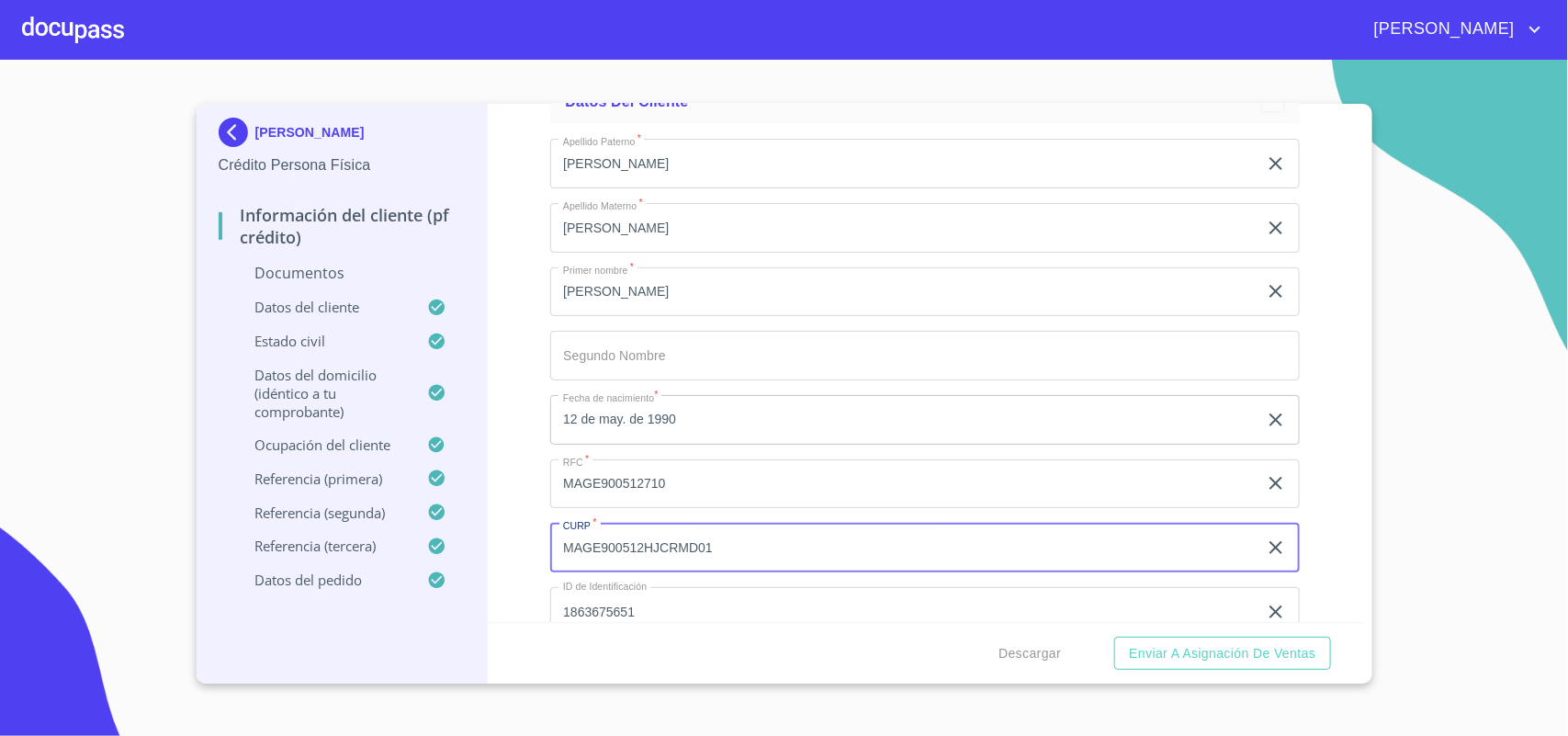
drag, startPoint x: 736, startPoint y: 552, endPoint x: 489, endPoint y: 567, distance: 247.5
click at [489, 567] on div "Información del cliente (PF crédito) Documentos Documento de identificación.   …" at bounding box center [925, 363] width 876 height 518
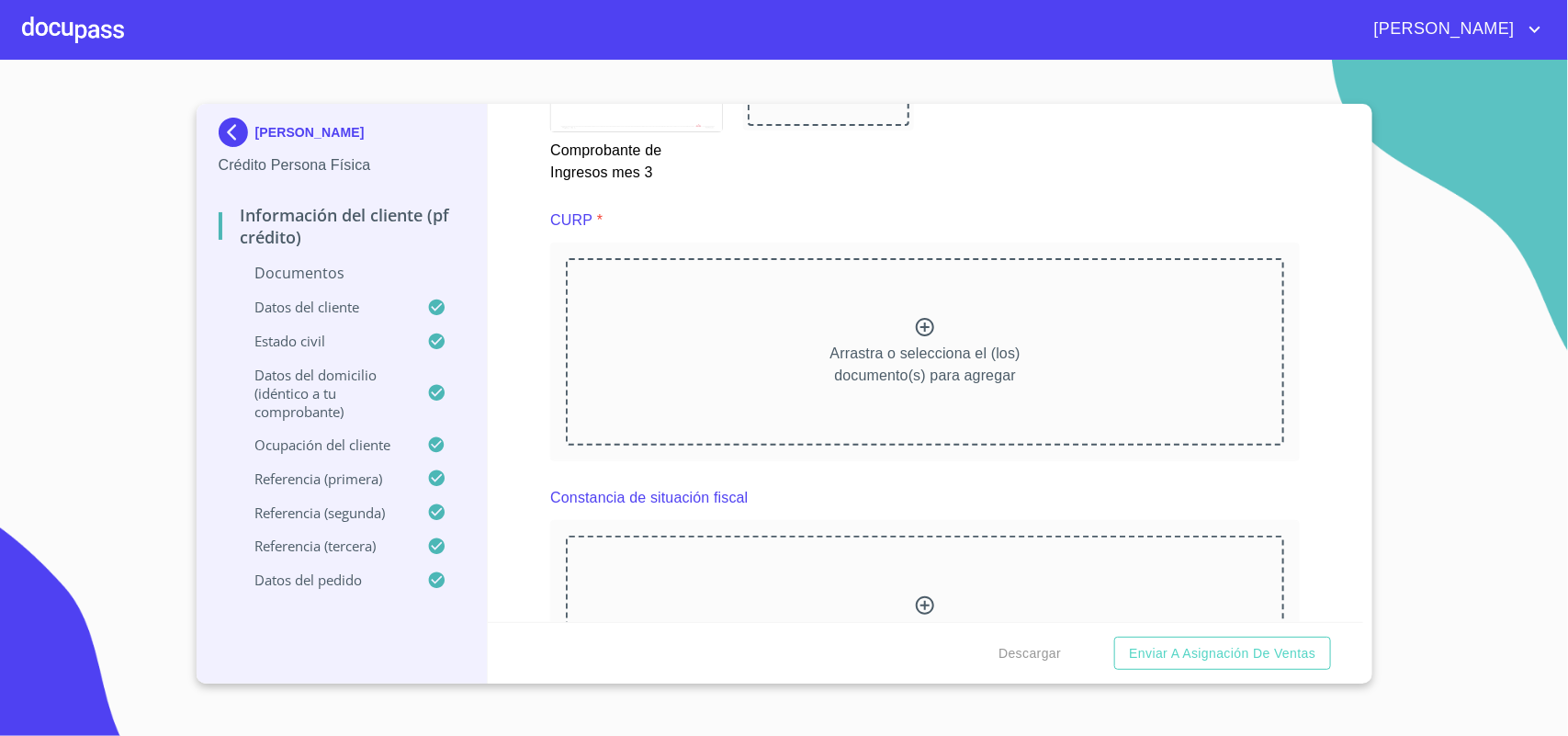
scroll to position [4249, 0]
click at [914, 366] on p "Arrastra o selecciona el (los) documento(s) para agregar" at bounding box center [925, 365] width 190 height 44
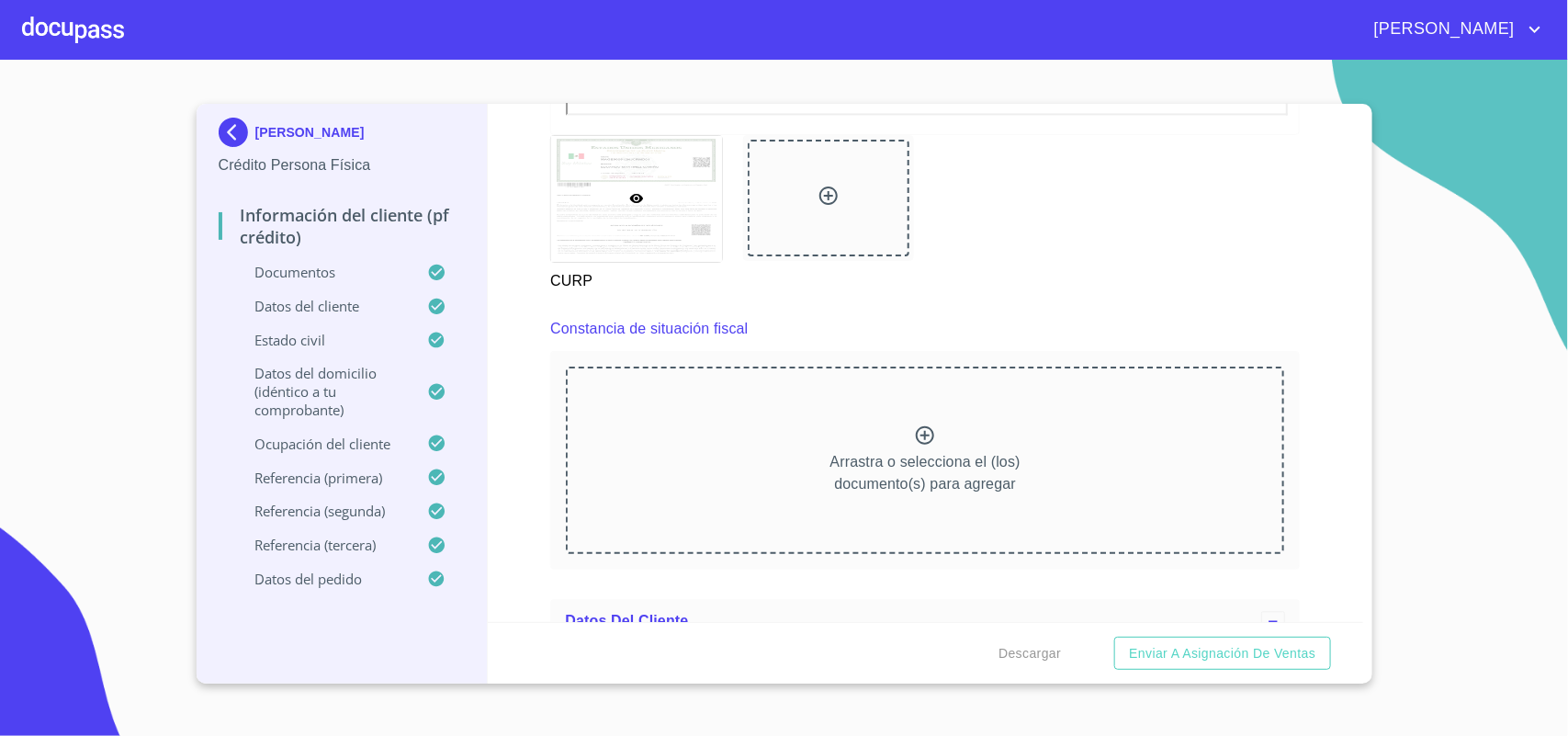
scroll to position [4939, 0]
click at [756, 473] on div "Arrastra o selecciona el (los) documento(s) para agregar" at bounding box center [925, 458] width 718 height 187
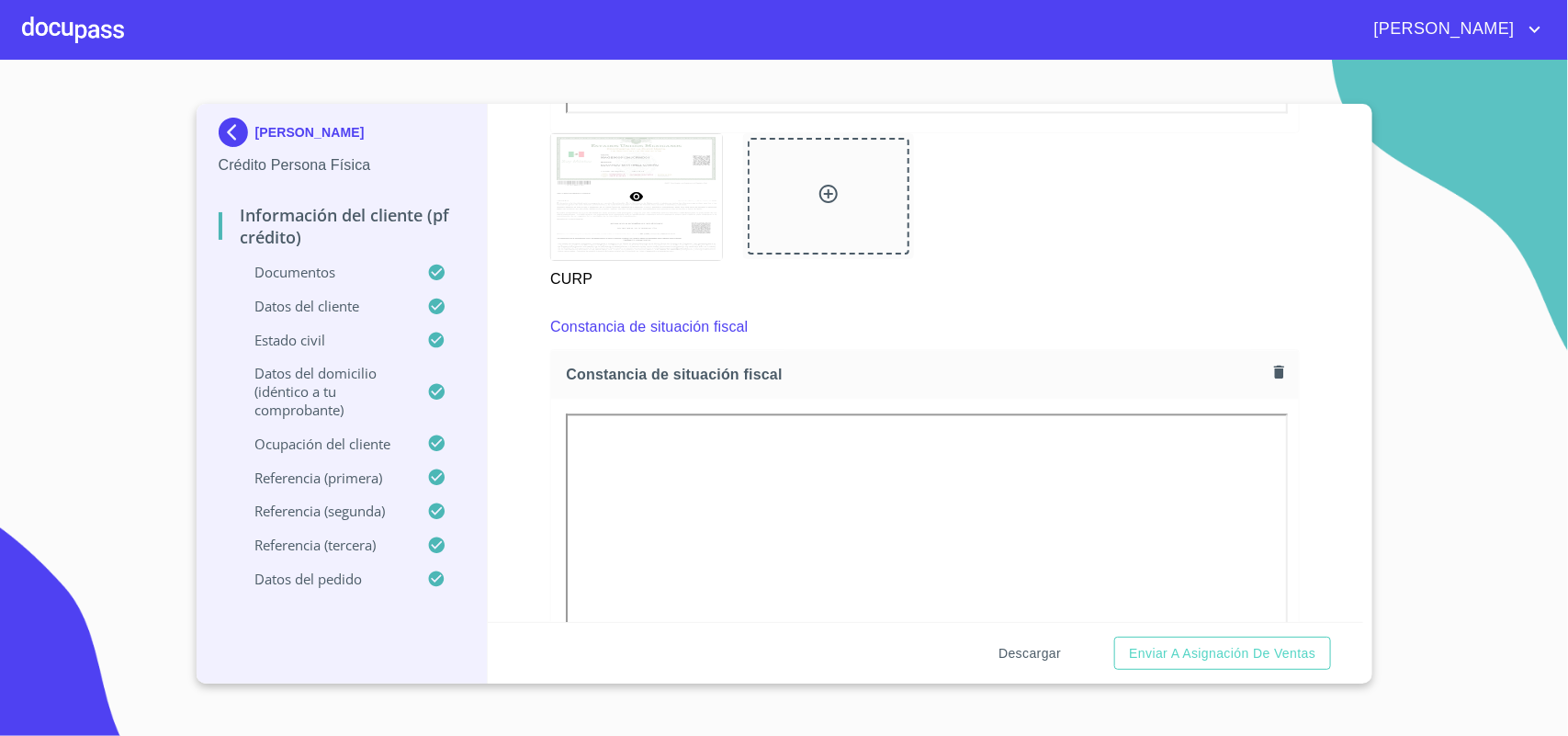
click at [1006, 655] on span "Descargar" at bounding box center [1029, 653] width 62 height 23
click at [1220, 654] on span "Enviar a Asignación de Ventas" at bounding box center [1222, 653] width 186 height 23
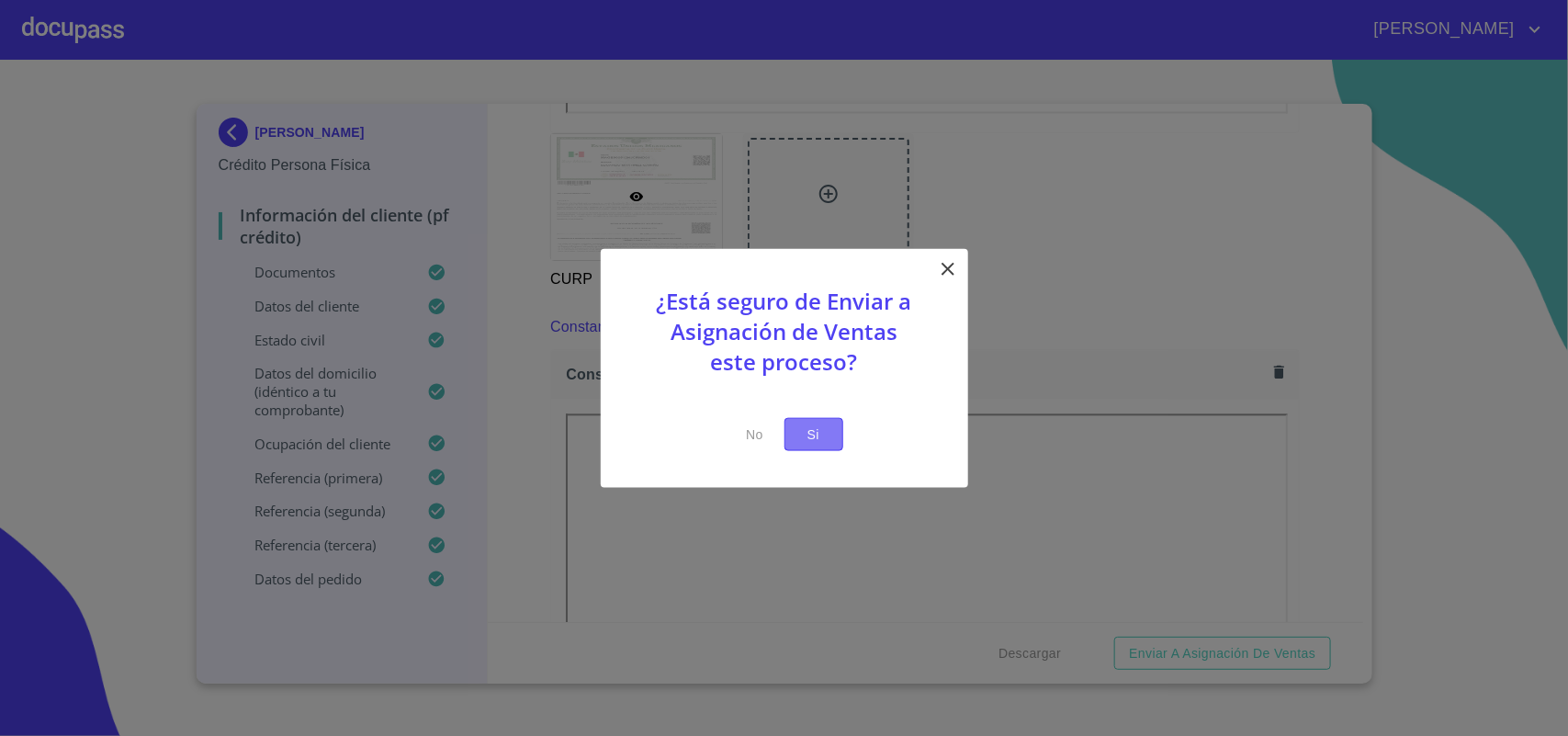
click at [829, 434] on button "Si" at bounding box center [813, 434] width 59 height 34
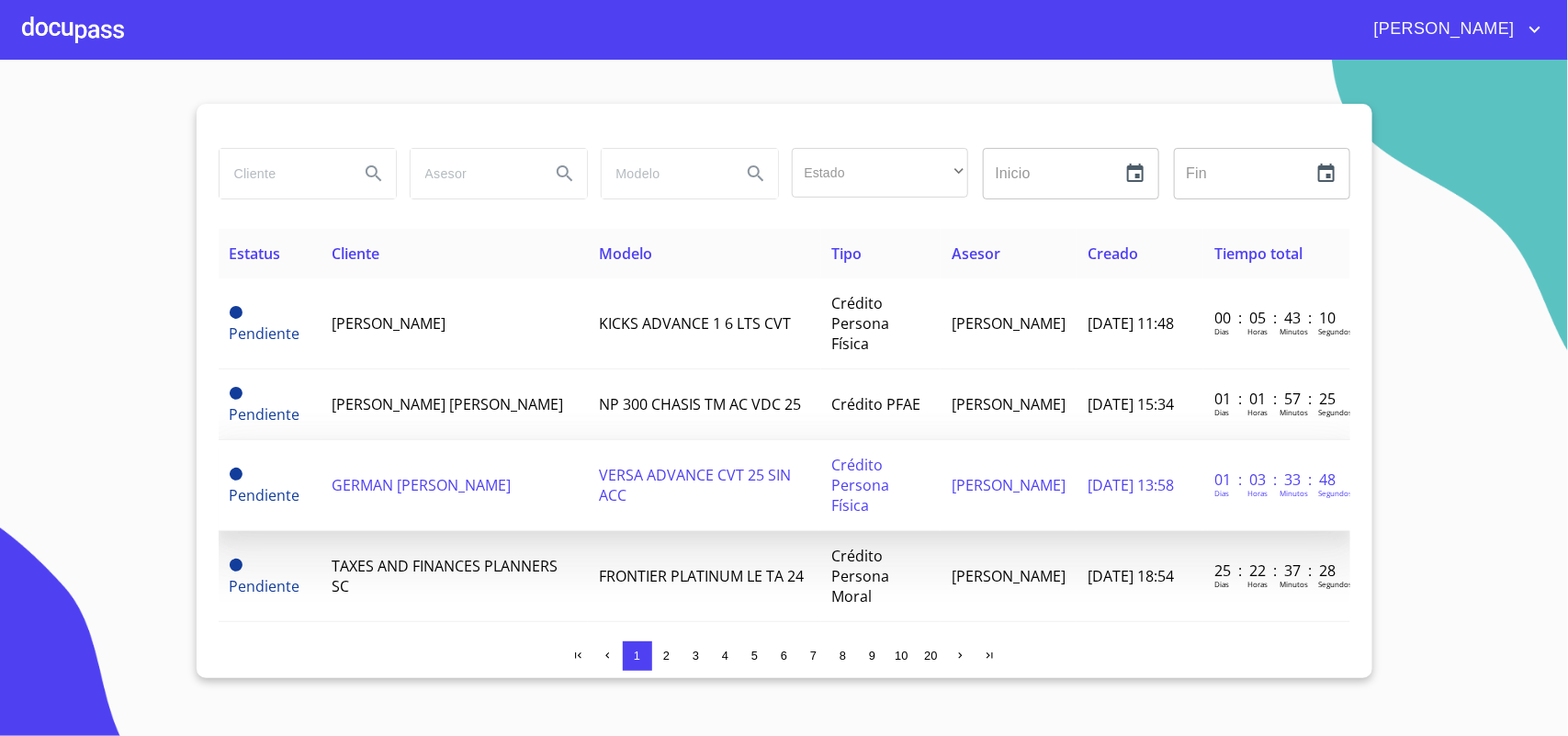
click at [427, 475] on span "GERMAN [PERSON_NAME]" at bounding box center [421, 485] width 180 height 20
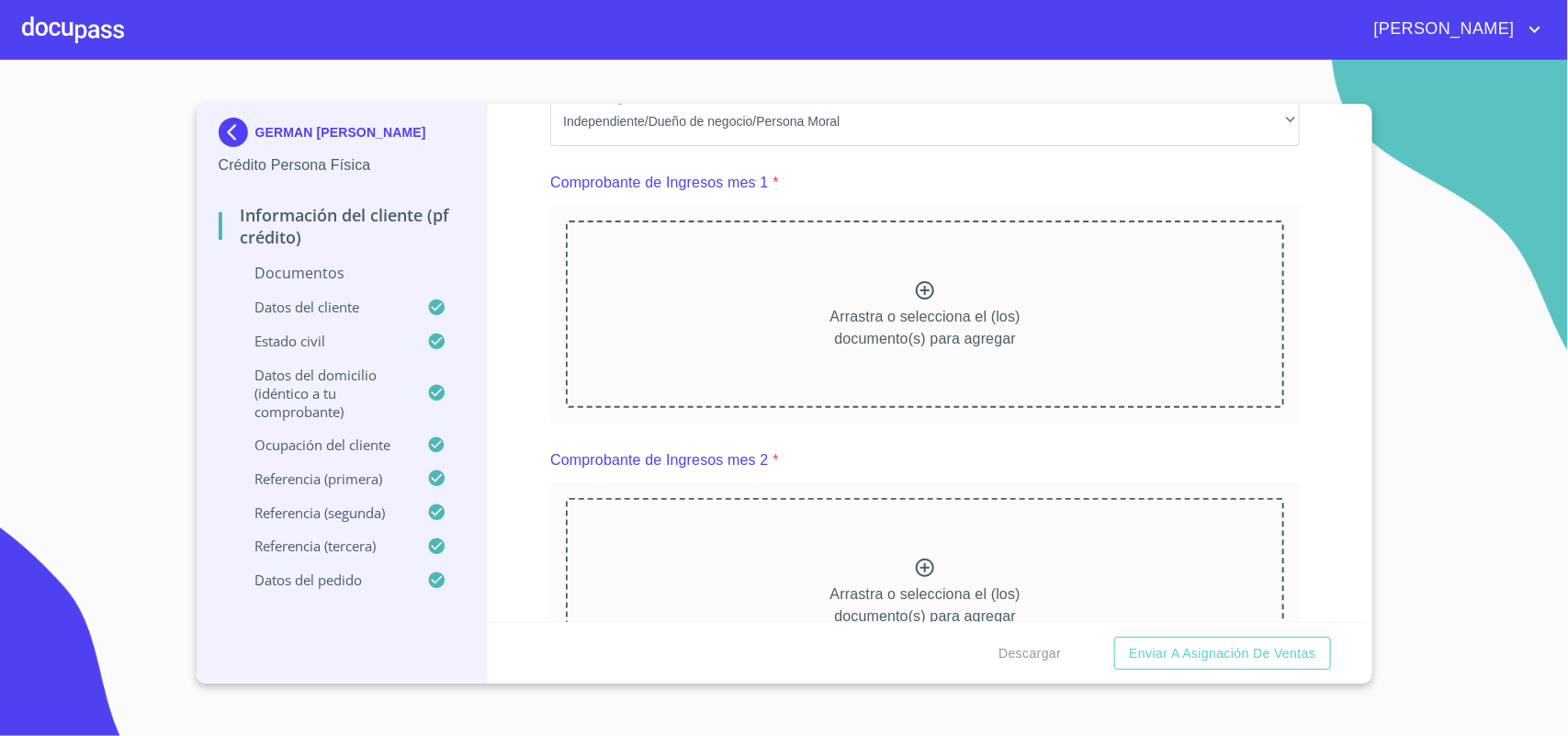
click at [852, 372] on div "Arrastra o selecciona el (los) documento(s) para agregar" at bounding box center [925, 313] width 718 height 187
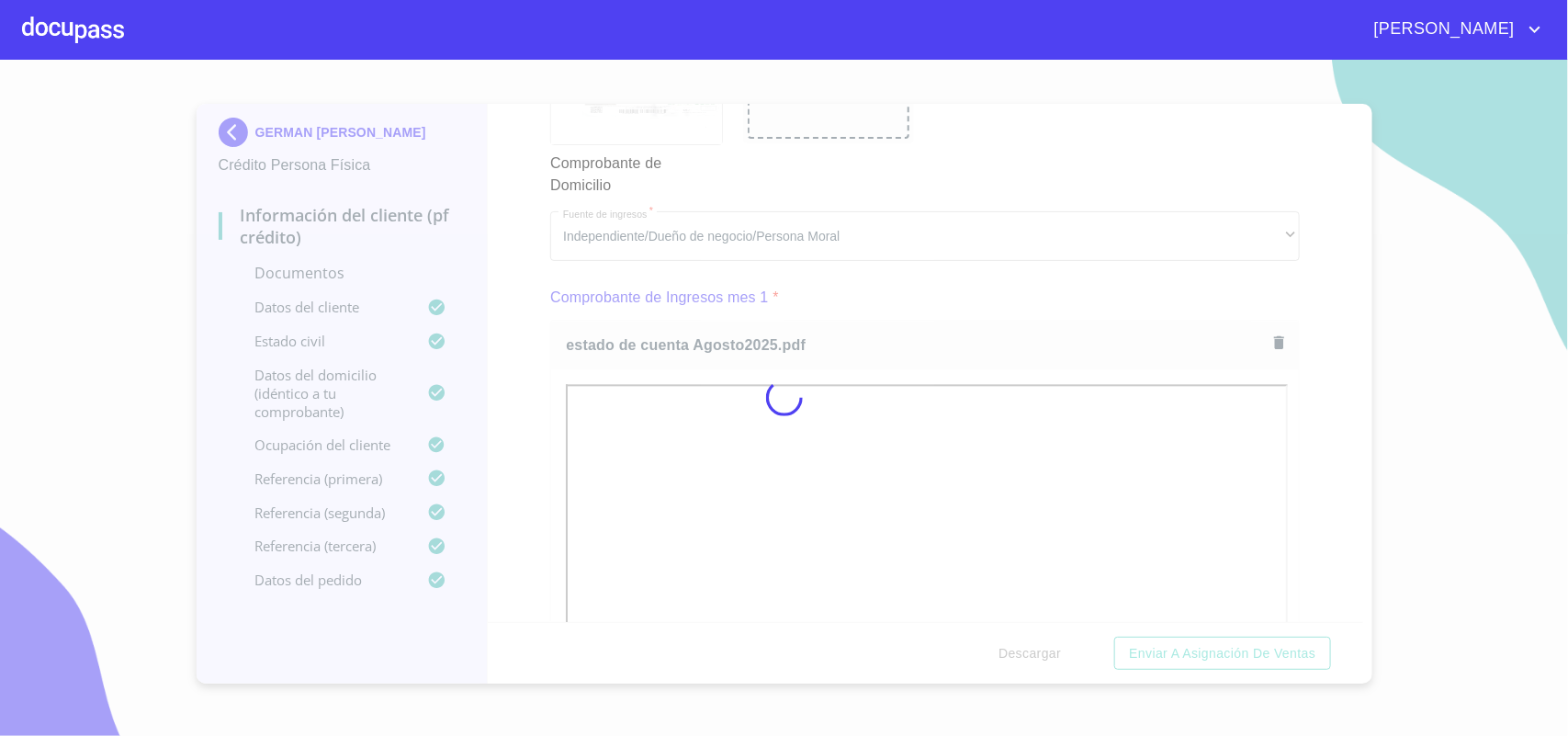
scroll to position [2000, 0]
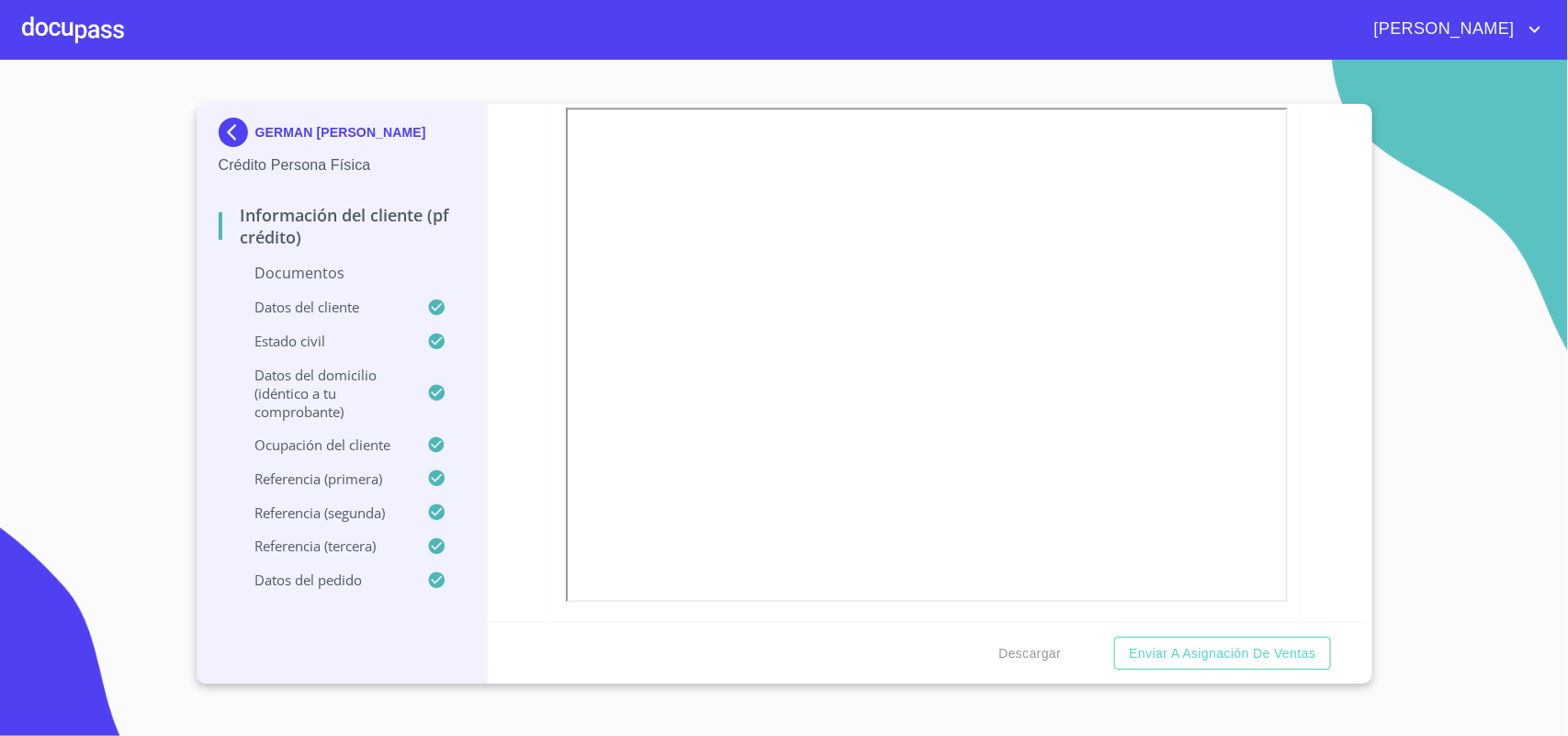
click at [518, 411] on div "Información del cliente (PF crédito) Documentos Documento de identificación.   …" at bounding box center [925, 363] width 876 height 518
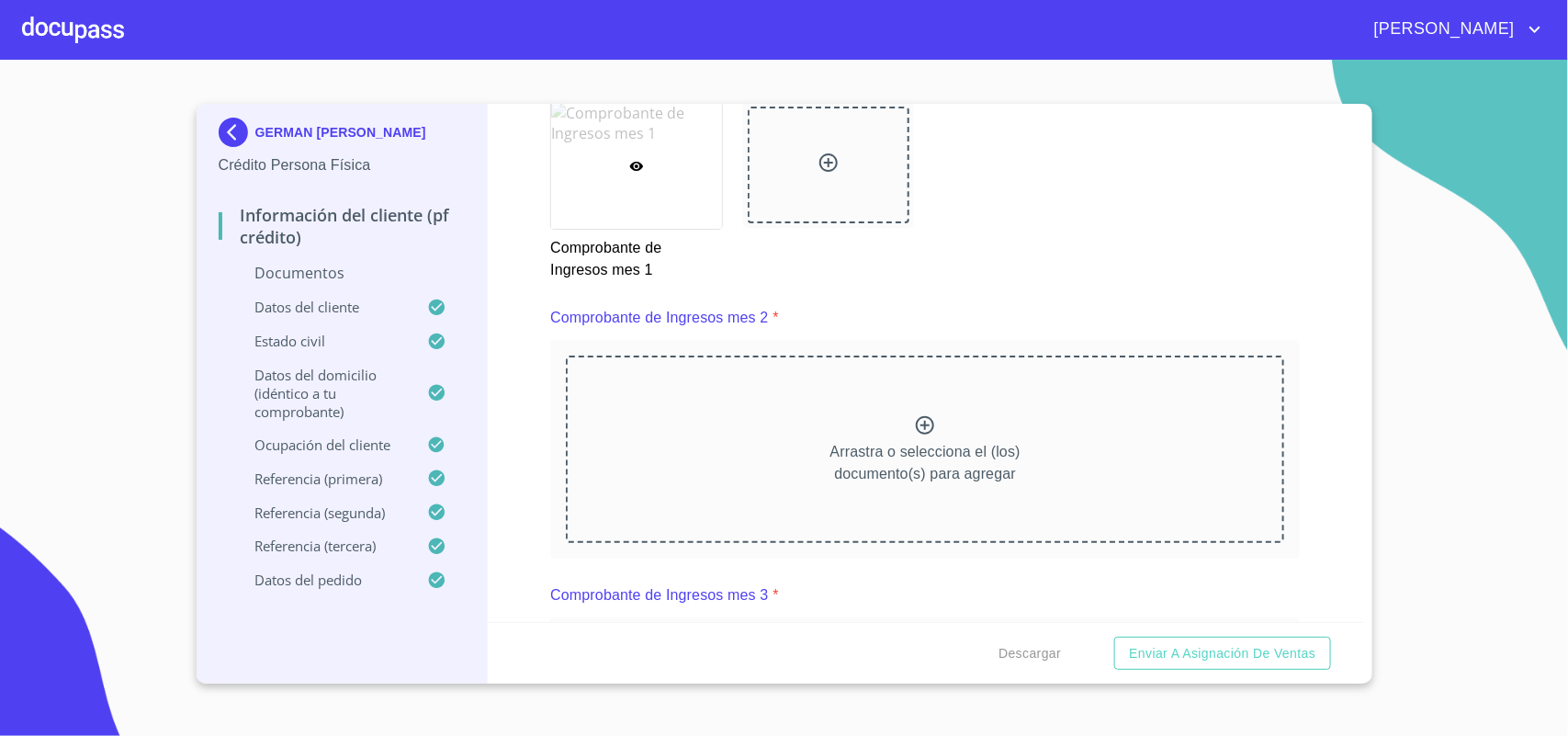
scroll to position [2574, 0]
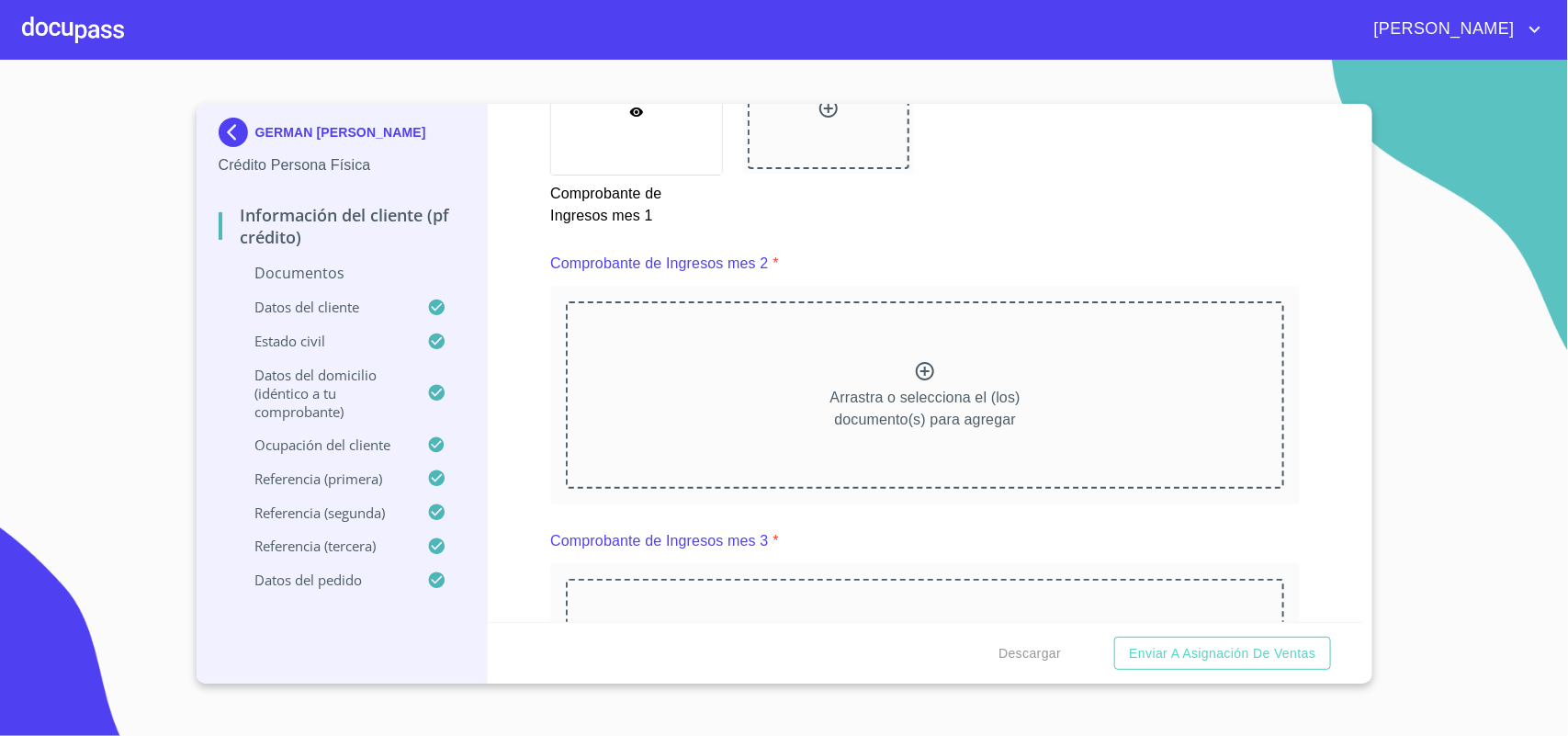
click at [741, 406] on div "Arrastra o selecciona el (los) documento(s) para agregar" at bounding box center [925, 395] width 718 height 187
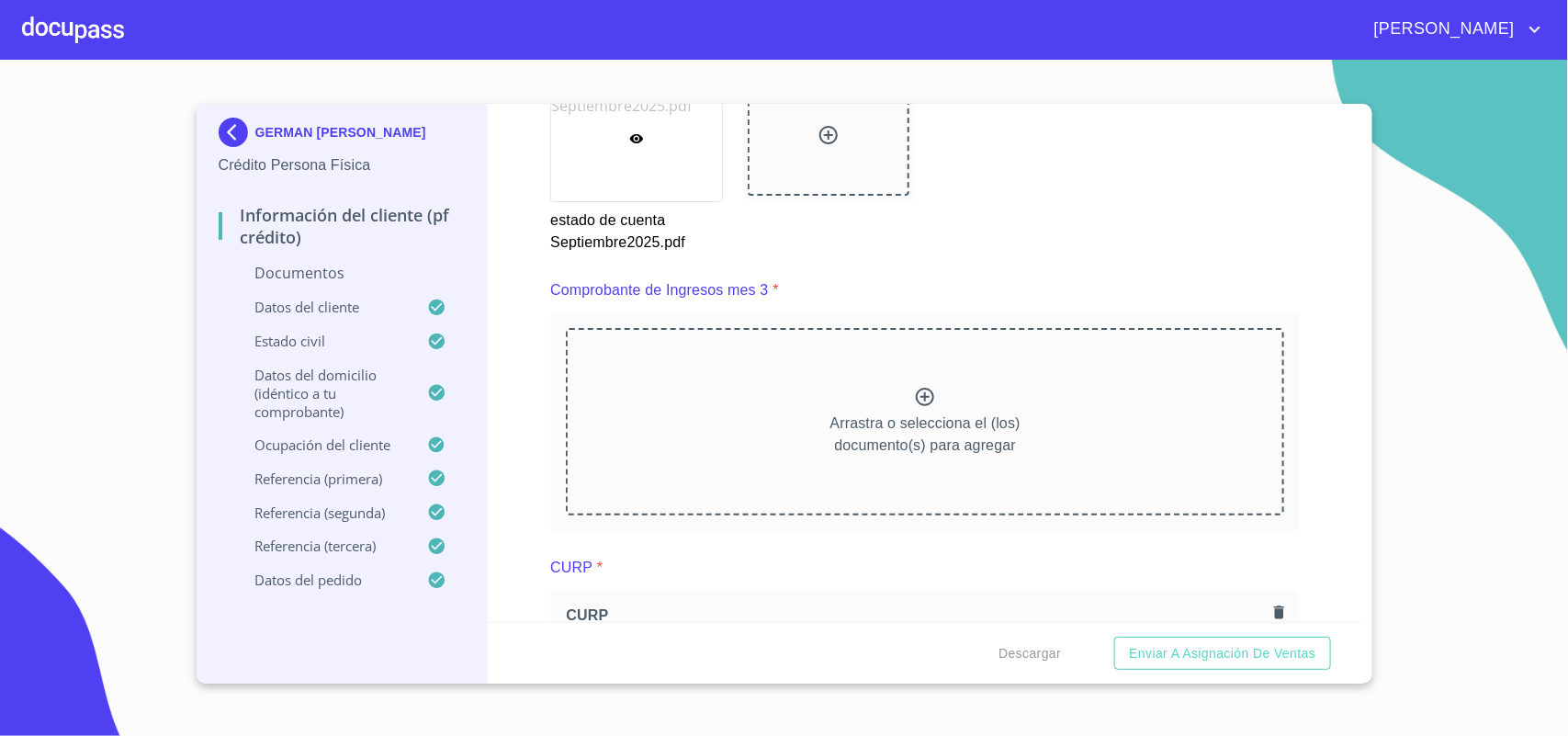
scroll to position [3377, 0]
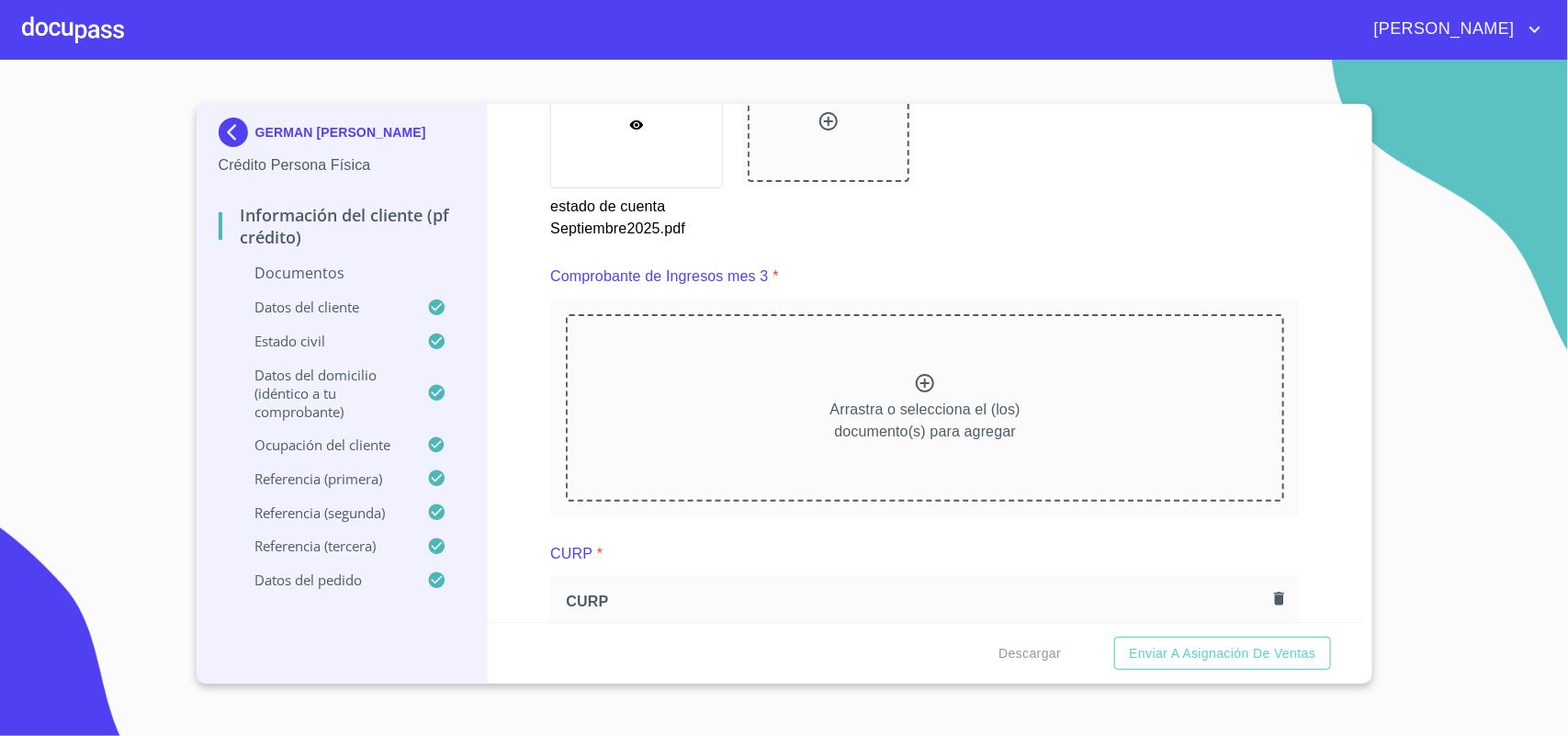
click at [830, 401] on p "Arrastra o selecciona el (los) documento(s) para agregar" at bounding box center [925, 421] width 190 height 44
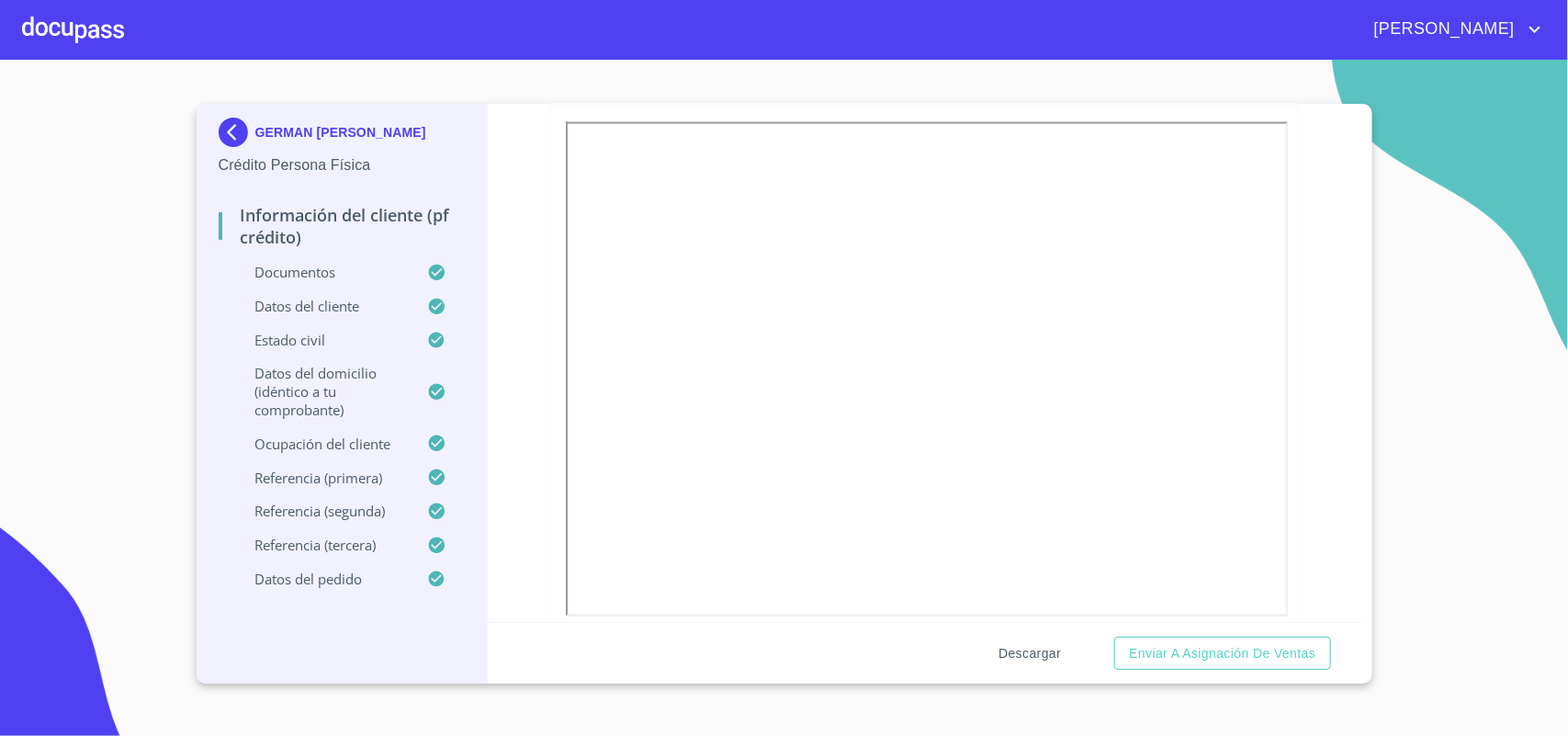
scroll to position [3631, 0]
click at [1017, 655] on span "Descargar" at bounding box center [1029, 653] width 62 height 23
click at [1252, 653] on span "Enviar a Asignación de Ventas" at bounding box center [1222, 653] width 186 height 23
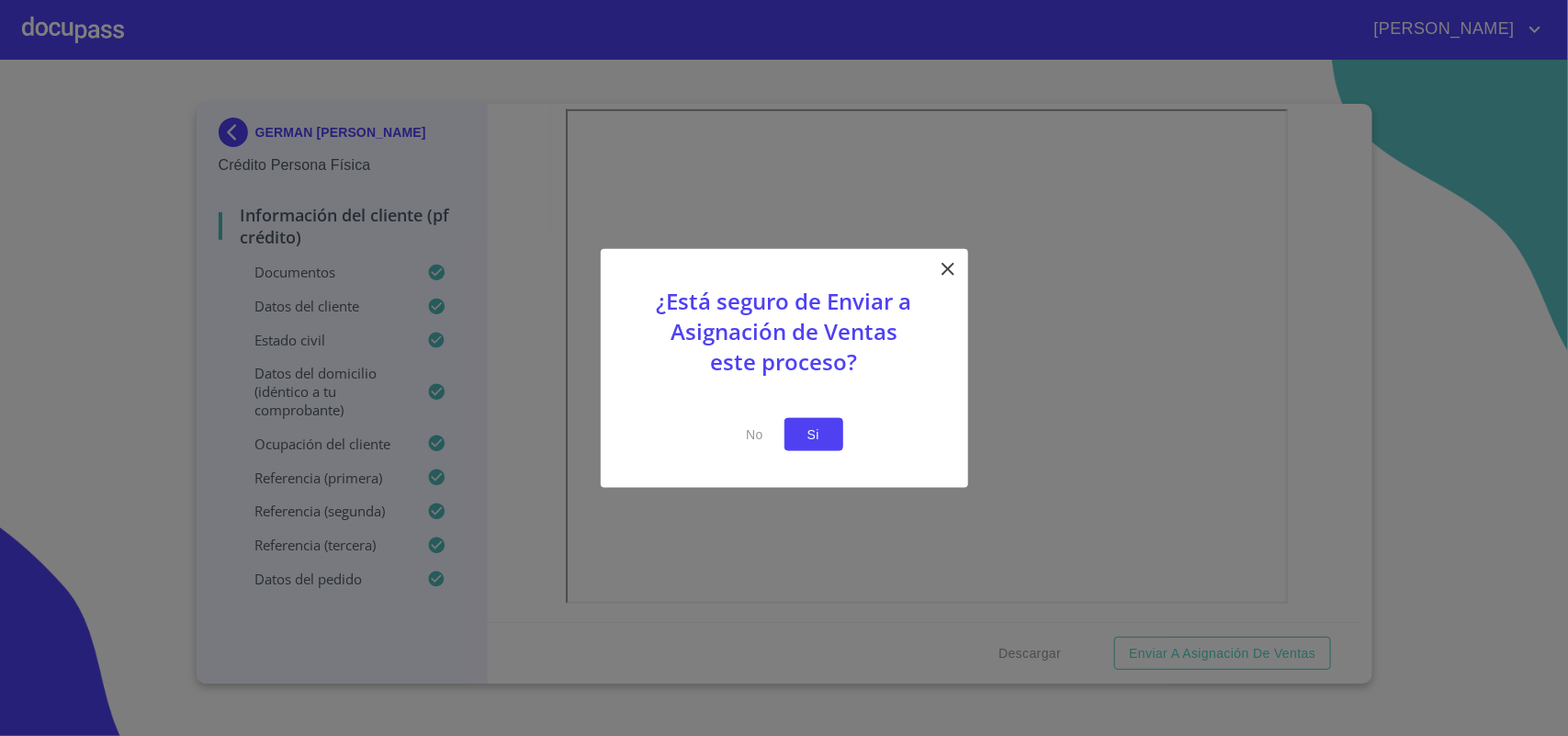
click at [824, 429] on span "Si" at bounding box center [814, 433] width 30 height 23
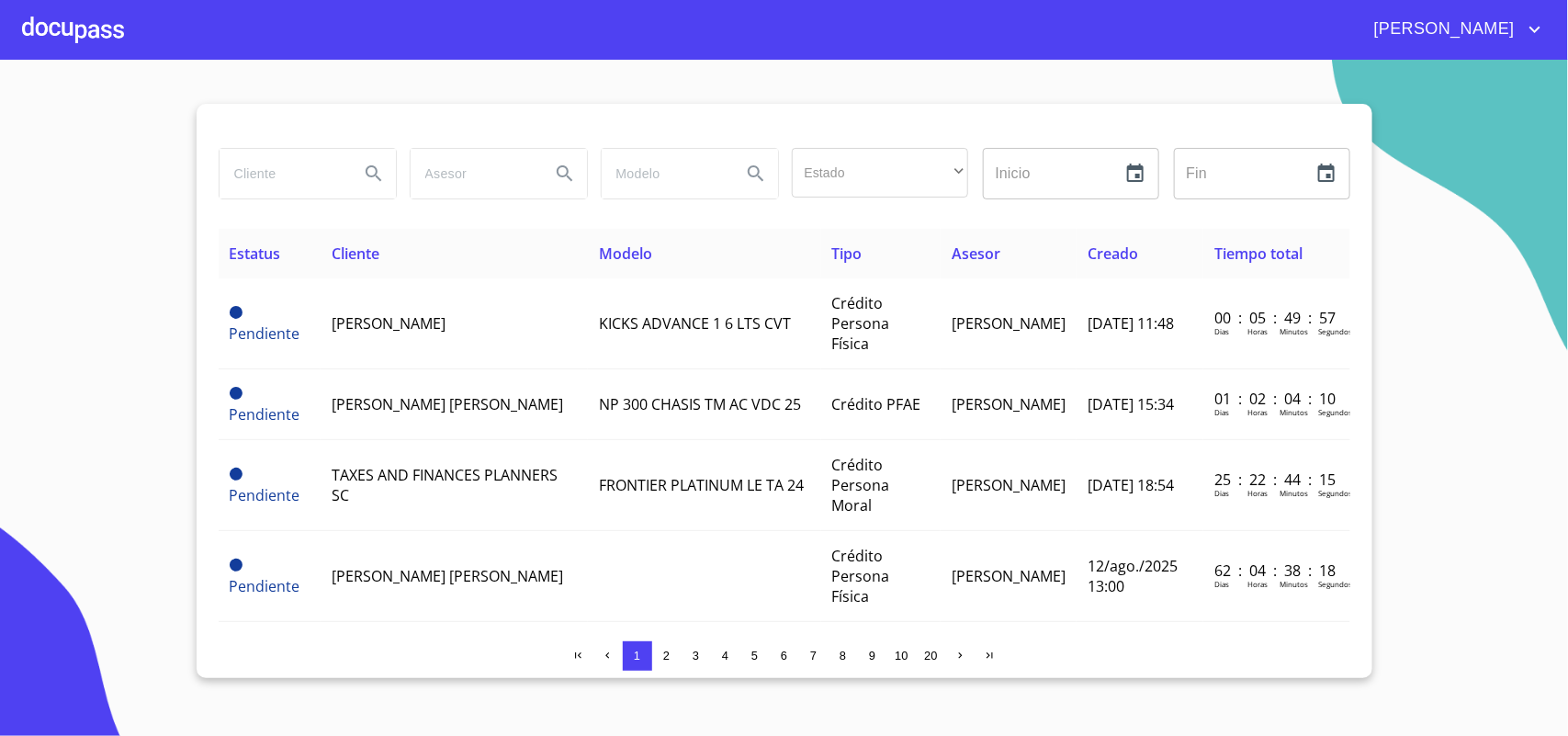
click at [1530, 437] on section "Estado ​ ​ Inicio ​ Fin ​ Estatus Cliente Modelo Tipo Asesor Creado Tiempo tota…" at bounding box center [784, 398] width 1568 height 676
click at [307, 176] on input "search" at bounding box center [282, 174] width 125 height 50
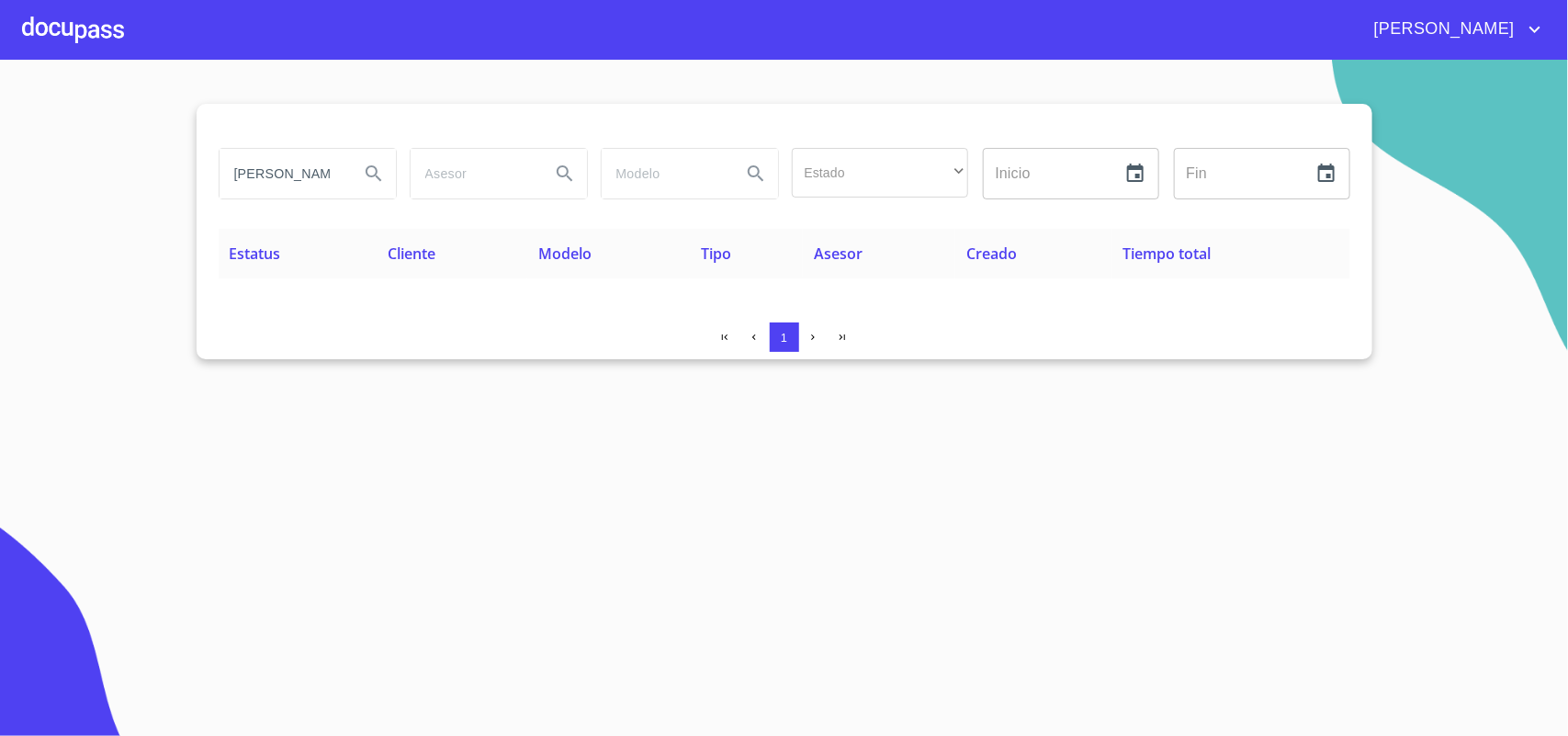
type input "[PERSON_NAME] [PERSON_NAME]"
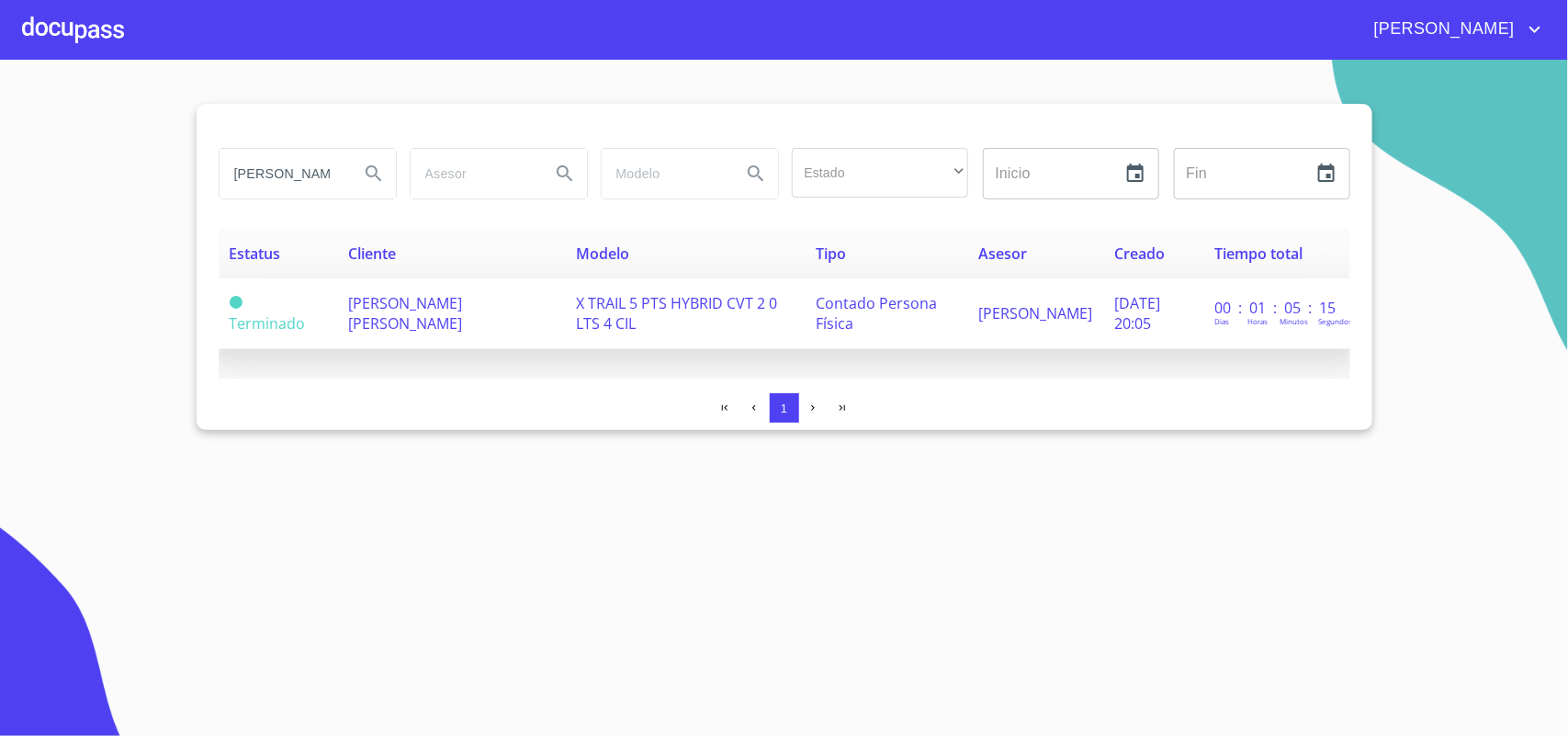
click at [422, 309] on span "[PERSON_NAME] [PERSON_NAME]" at bounding box center [405, 312] width 114 height 41
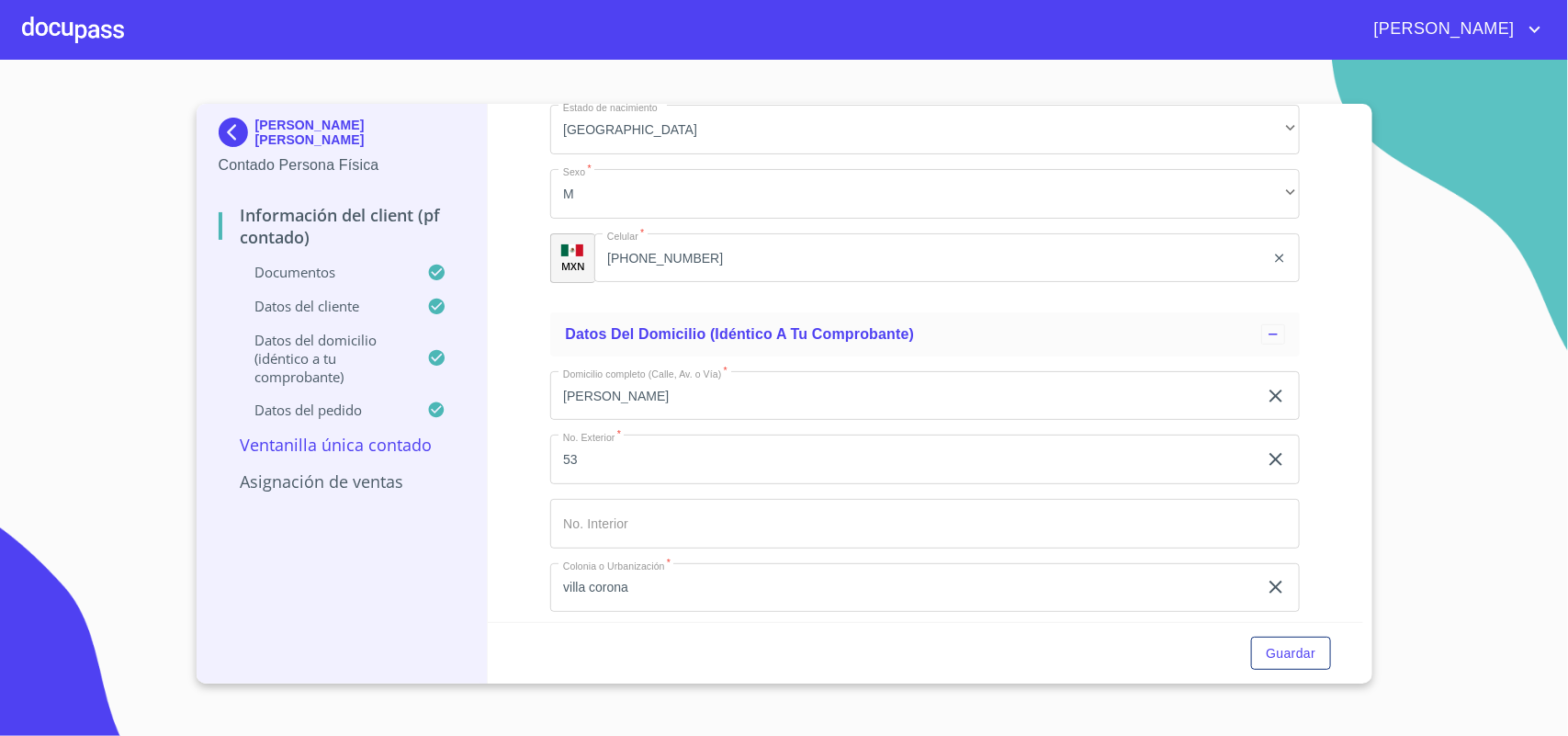
scroll to position [4020, 0]
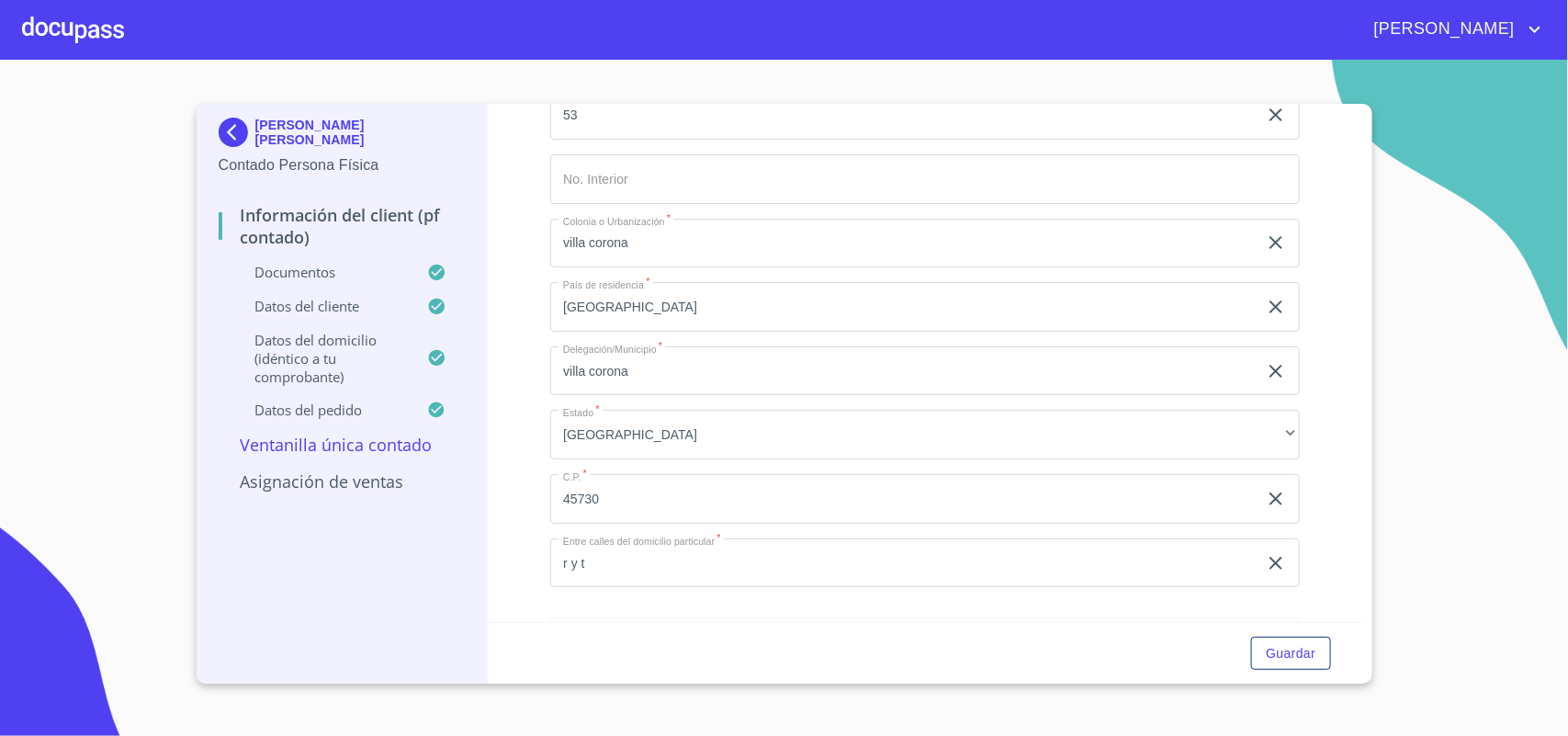
drag, startPoint x: 584, startPoint y: 418, endPoint x: 432, endPoint y: 388, distance: 154.9
click at [432, 388] on div "[PERSON_NAME] [PERSON_NAME] Contado Persona Física Información del Client (PF c…" at bounding box center [780, 394] width 1166 height 580
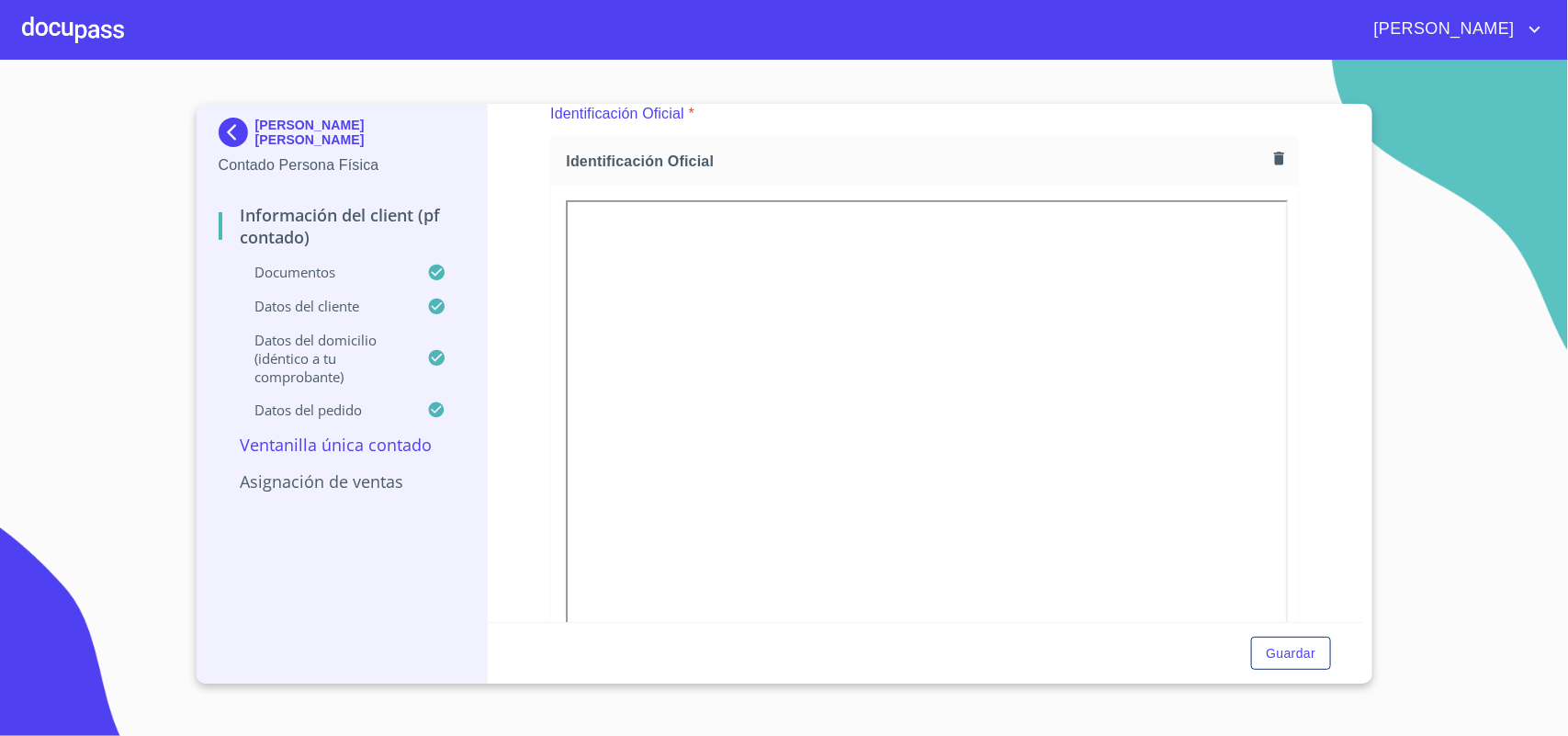
scroll to position [230, 0]
